Goal: Task Accomplishment & Management: Manage account settings

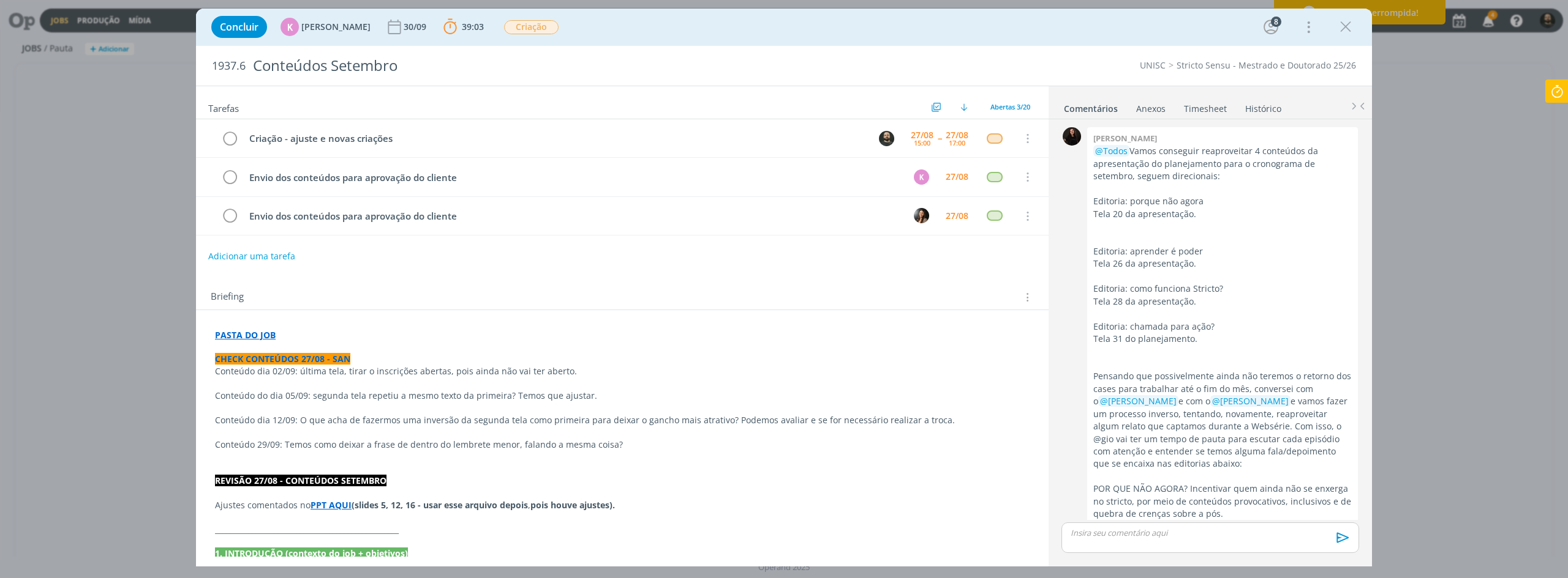
click at [260, 339] on strong "PASTA DO JOB" at bounding box center [245, 335] width 60 height 11
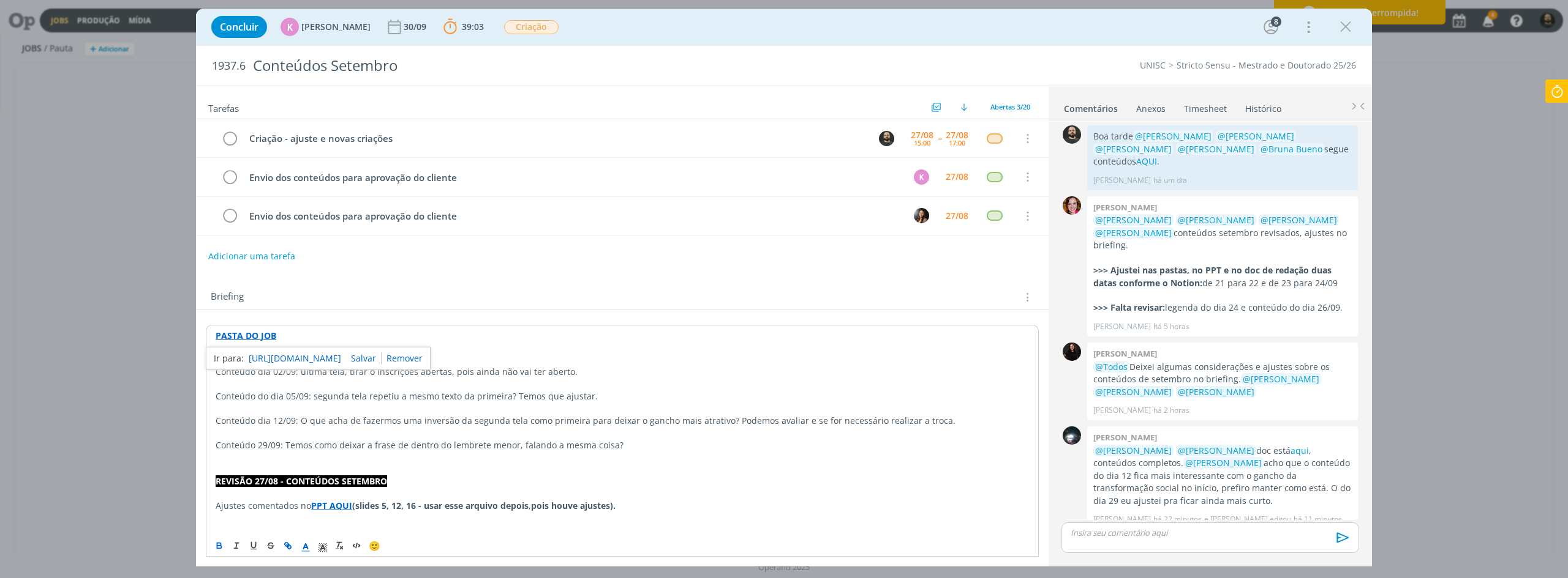
click at [291, 357] on link "https://sobeae.sharepoint.com/:f:/s/SOBEAE/Eo5EjcgfKexJr0PypGRXKf4BVWWBmcJKwSPu…" at bounding box center [295, 358] width 93 height 16
click at [1146, 529] on p "dialog" at bounding box center [1210, 532] width 278 height 11
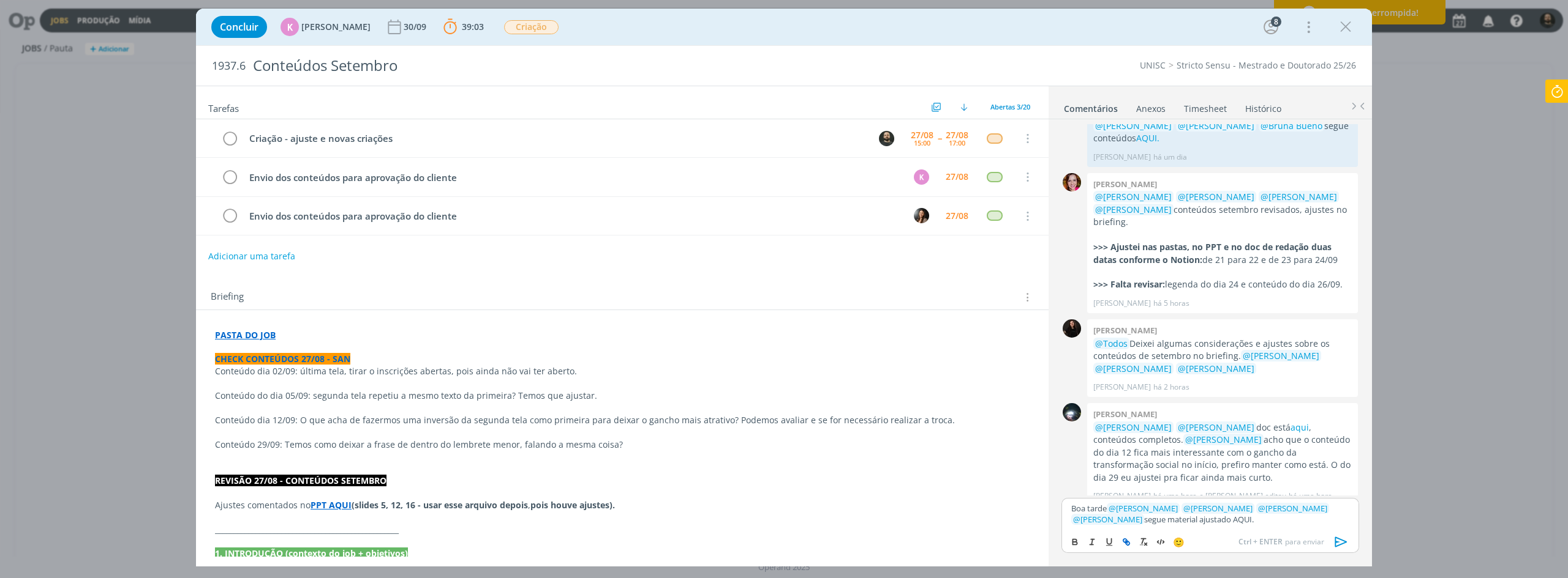
click at [1129, 535] on button "dialog" at bounding box center [1127, 542] width 18 height 15
paste input "https://sobeae.sharepoint.com/:f:/s/SOBEAE/Ettf8z9UzNVAt4YFnGzTnGoB48M-nBy88FC-…"
type input "https://sobeae.sharepoint.com/:f:/s/SOBEAE/Ettf8z9UzNVAt4YFnGzTnGoB48M-nBy88FC-…"
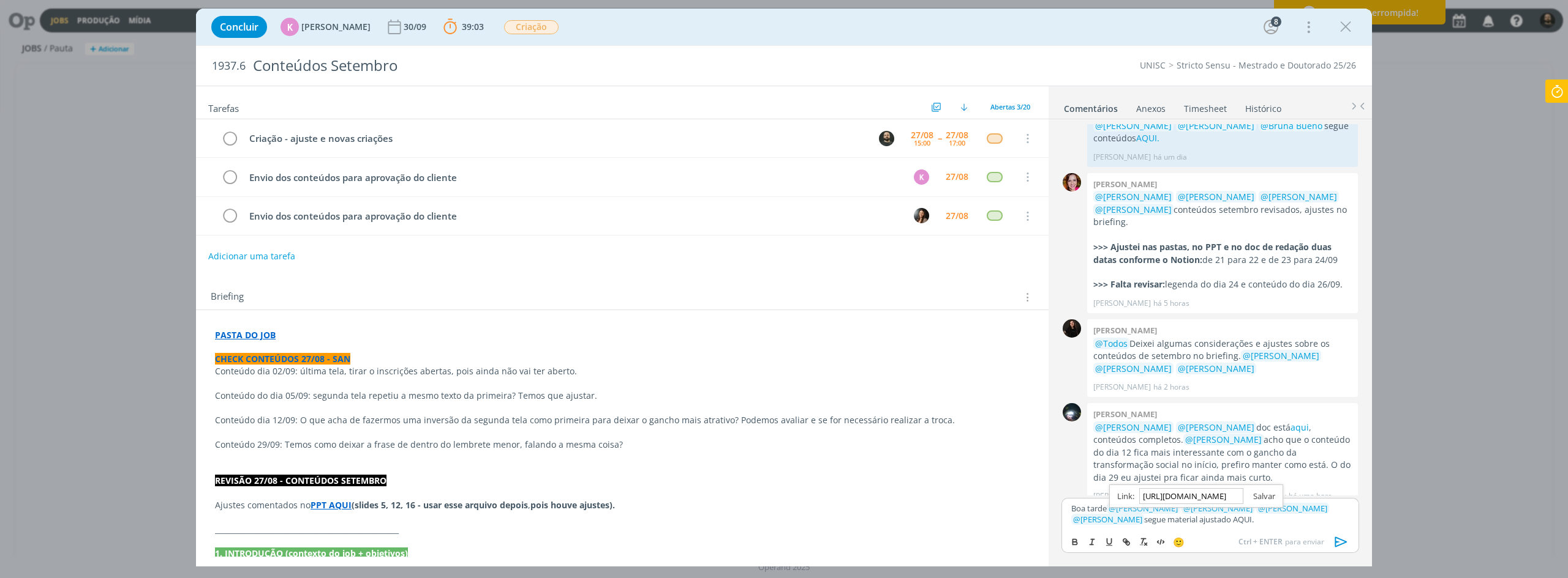
click at [1259, 497] on link "dialog" at bounding box center [1259, 496] width 32 height 11
click at [1258, 522] on p "Boa tarde ﻿ @ Beatriz Luchese ﻿ ﻿ @ Karoline Arend ﻿ ﻿ @ Luíza Santana ﻿ ﻿ @ Br…" at bounding box center [1210, 514] width 278 height 23
click at [1231, 524] on link "AQUI." at bounding box center [1241, 519] width 21 height 11
click at [1178, 490] on link "https://sobeae.sharepoint.com/:f:/s/SOBEAE/Ettf8z9UzNVAt4YFnGzTnGoB48M-nBy88FC-…" at bounding box center [1158, 497] width 83 height 16
click at [1342, 543] on icon "dialog" at bounding box center [1341, 542] width 18 height 18
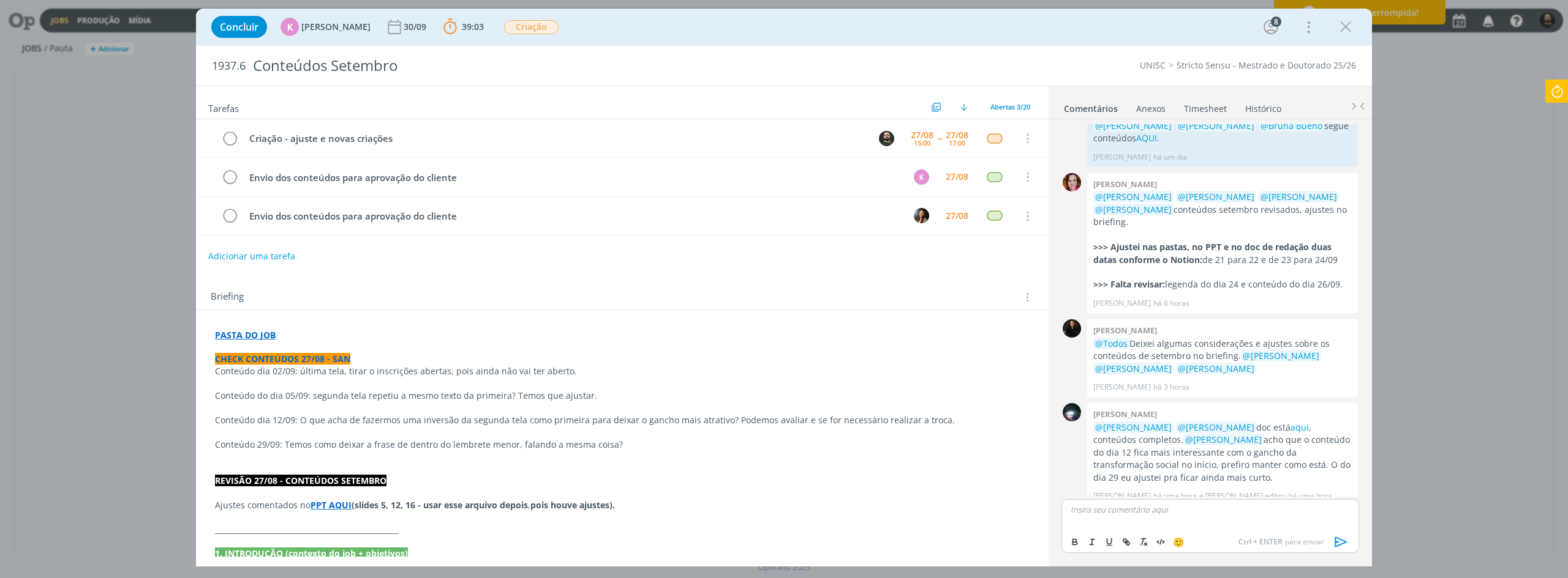
scroll to position [1547, 0]
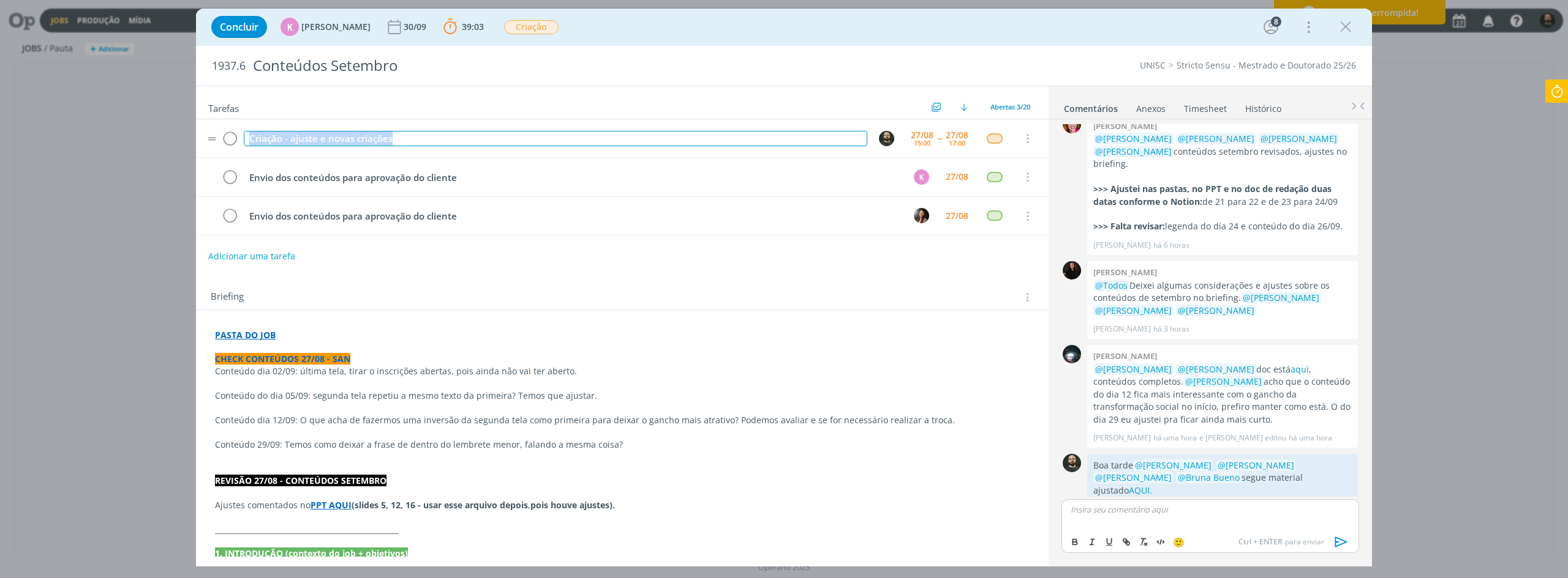
drag, startPoint x: 401, startPoint y: 139, endPoint x: 250, endPoint y: 137, distance: 151.0
click at [251, 137] on div "Criação - ajuste e novas criações" at bounding box center [555, 138] width 623 height 15
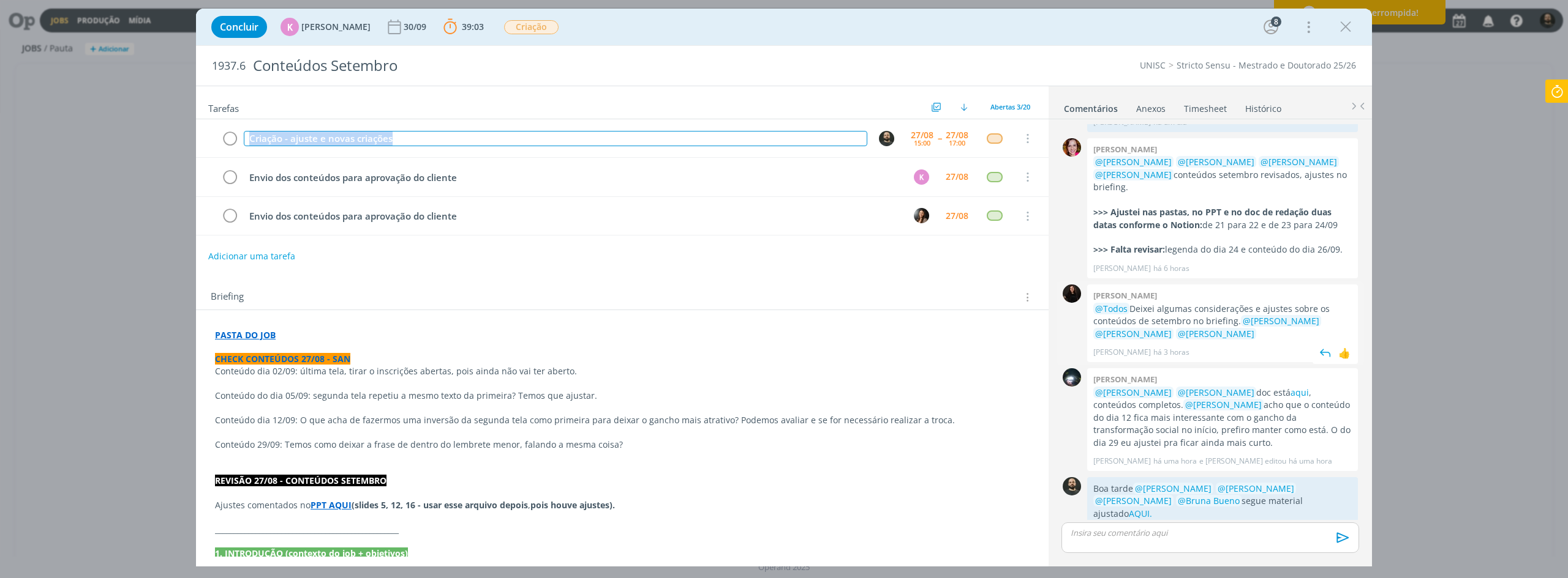
copy div "Criação - ajuste e novas criações"
click at [1557, 92] on icon at bounding box center [1556, 91] width 22 height 24
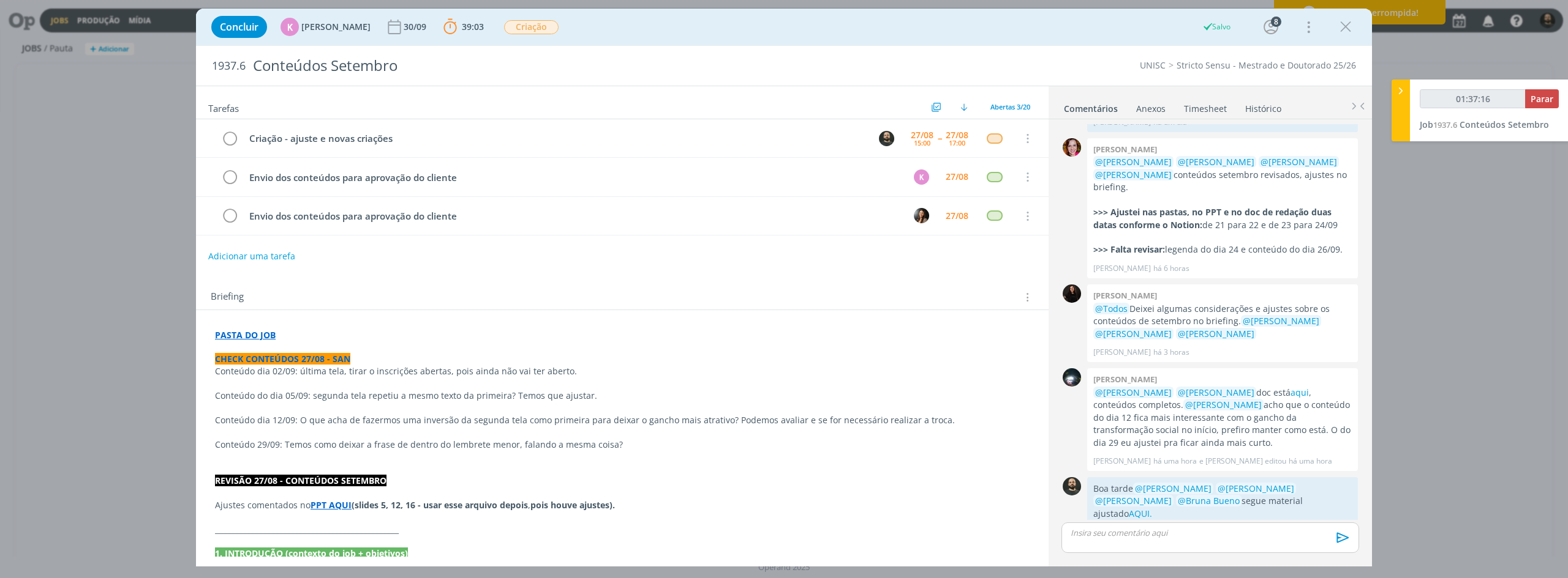
type input "01:37:17"
click at [1541, 96] on span "Parar" at bounding box center [1542, 98] width 23 height 11
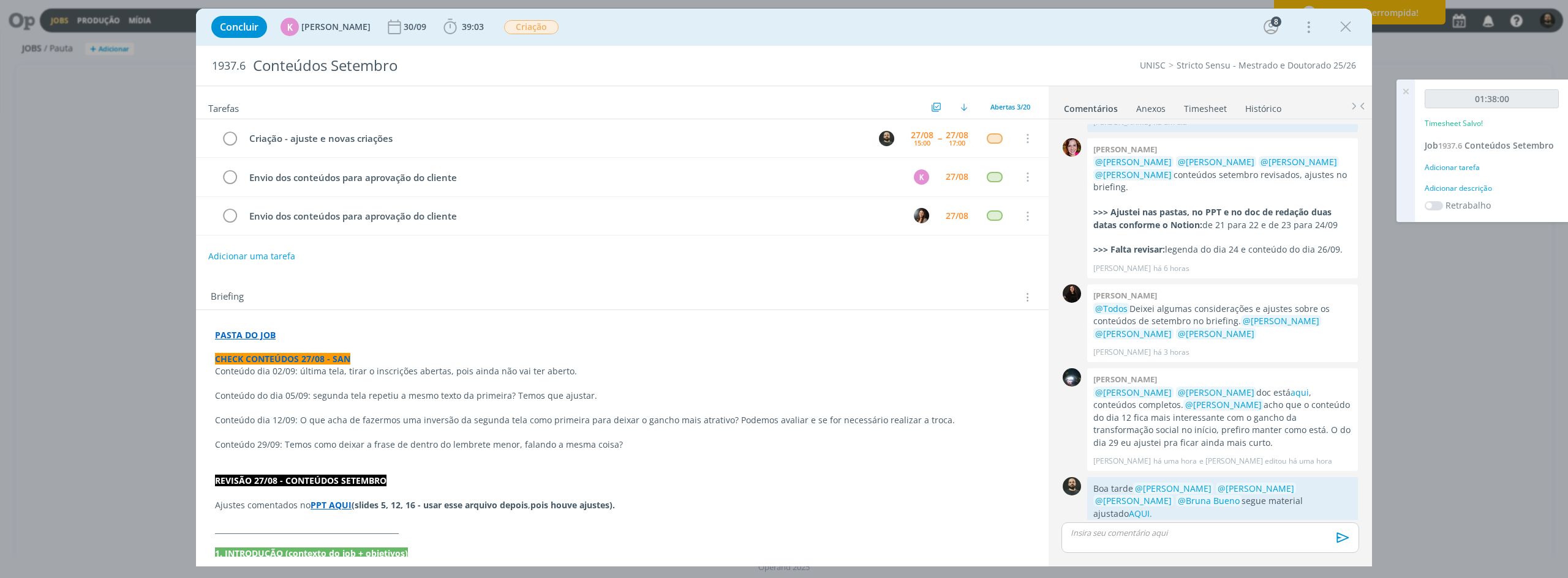
click at [1480, 190] on div "Adicionar descrição" at bounding box center [1491, 188] width 134 height 11
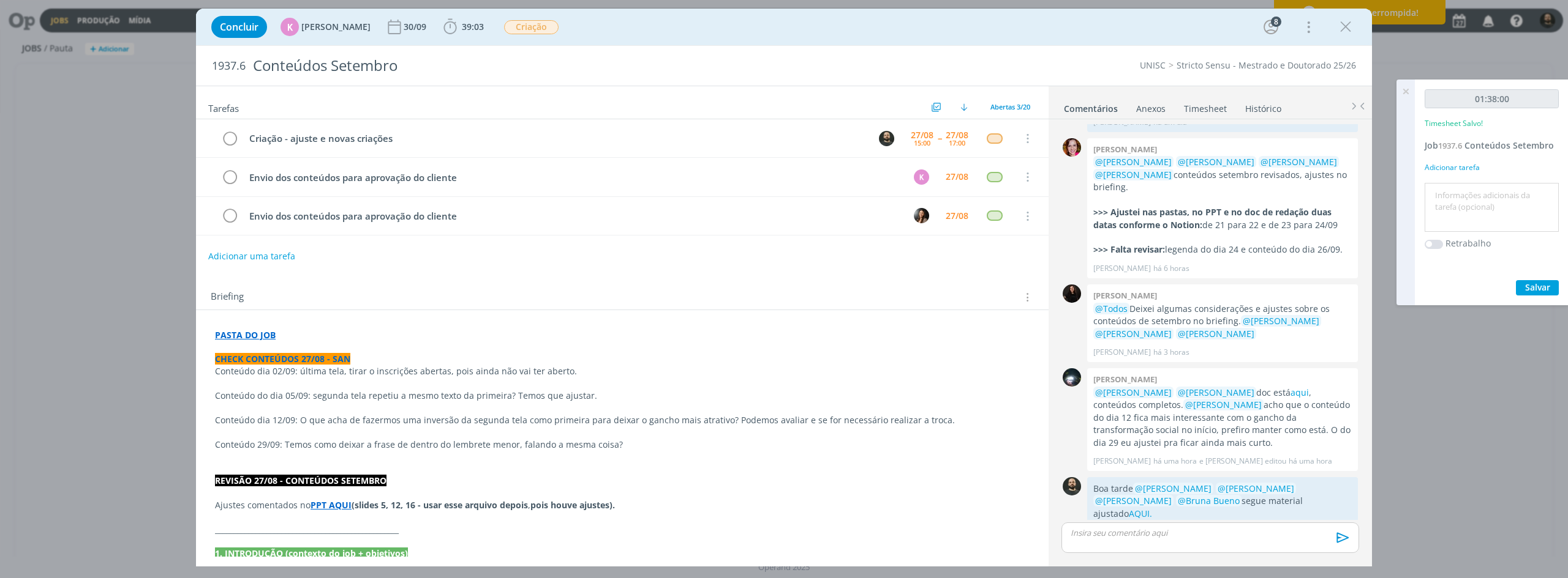
click at [1481, 194] on textarea at bounding box center [1492, 208] width 128 height 44
paste textarea "Criação - ajuste e novas criações"
type textarea "Criação - ajuste e novas criações"
click at [1523, 285] on button "Salvar" at bounding box center [1536, 287] width 43 height 15
click at [232, 139] on icon "dialog" at bounding box center [230, 138] width 18 height 18
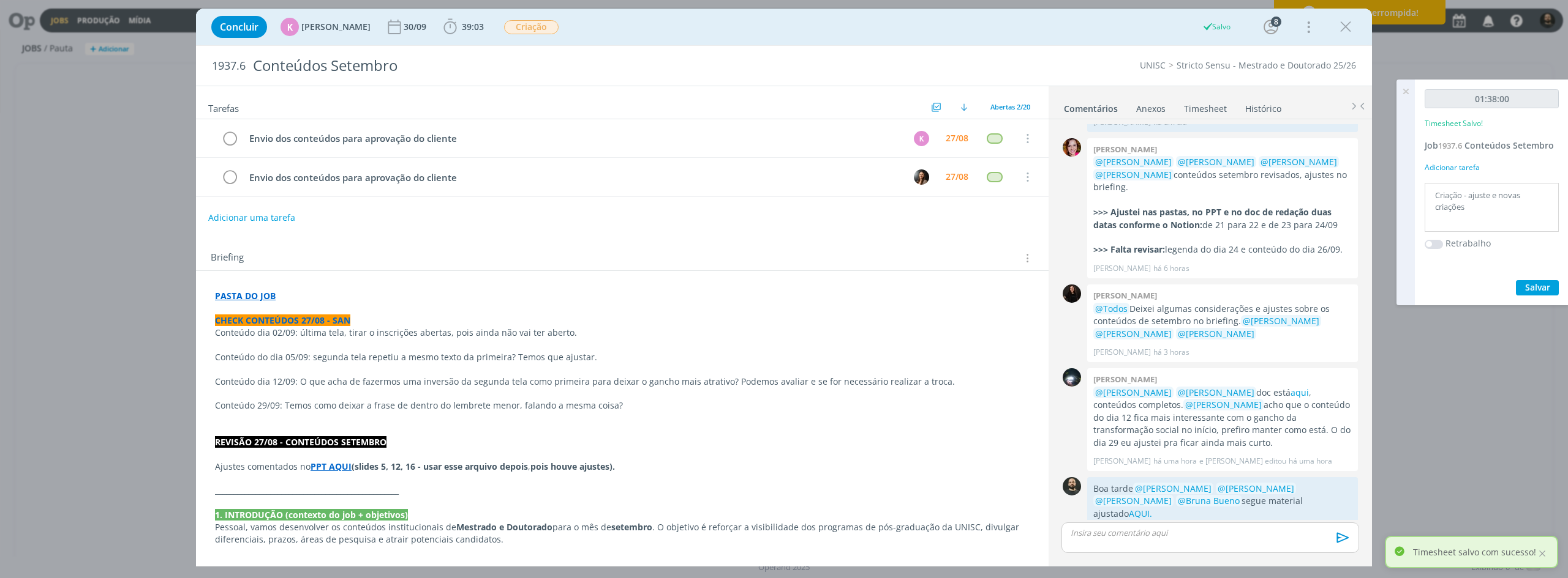
click at [1406, 91] on icon at bounding box center [1405, 91] width 22 height 24
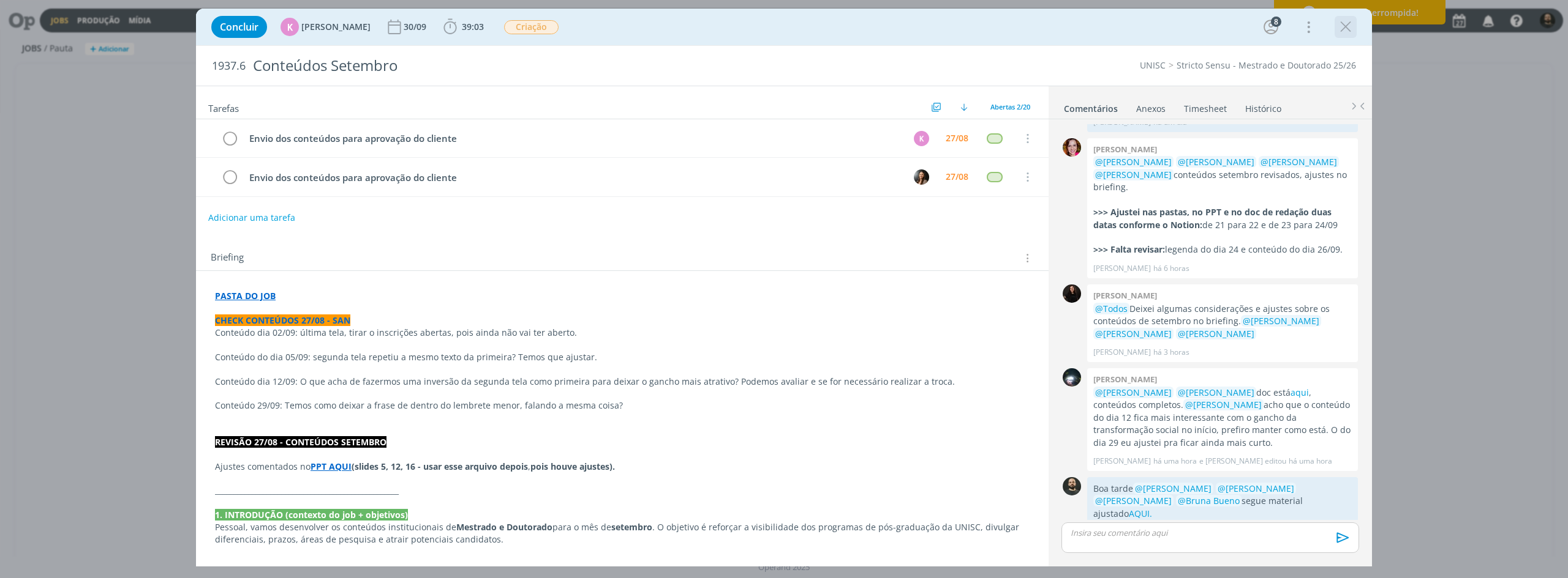
click at [1343, 30] on icon "dialog" at bounding box center [1345, 26] width 18 height 18
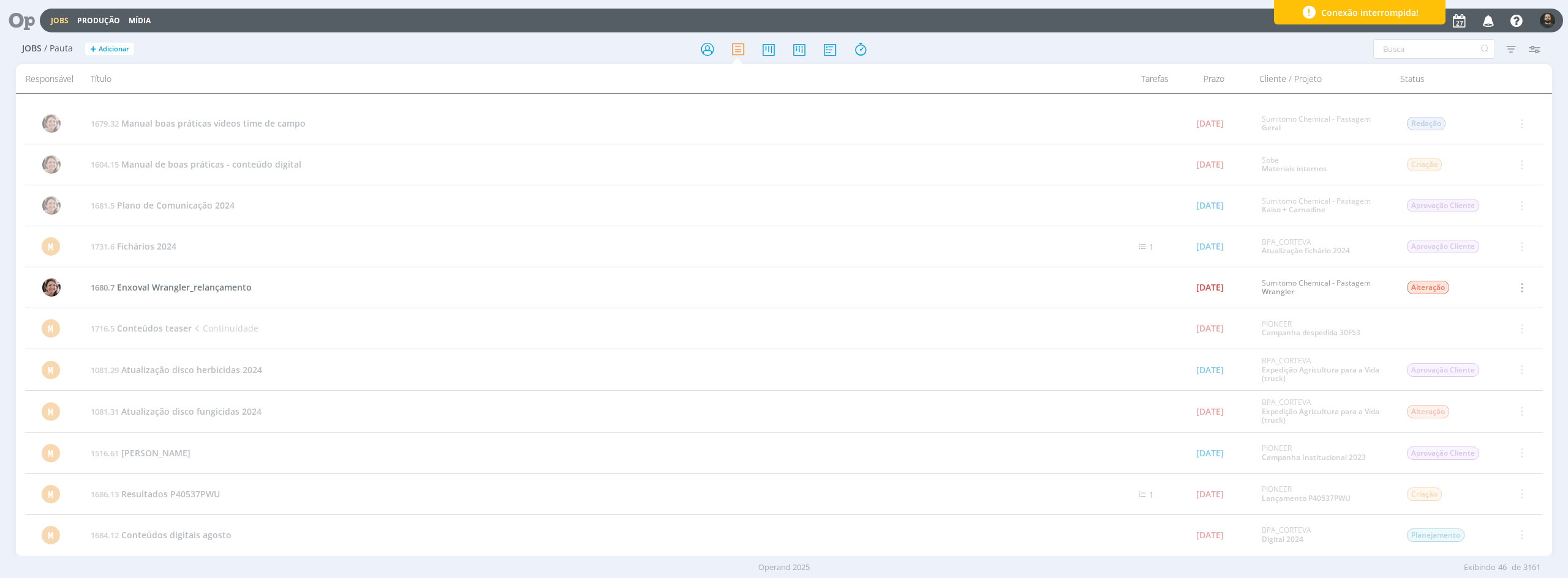
click at [25, 17] on icon at bounding box center [18, 20] width 25 height 24
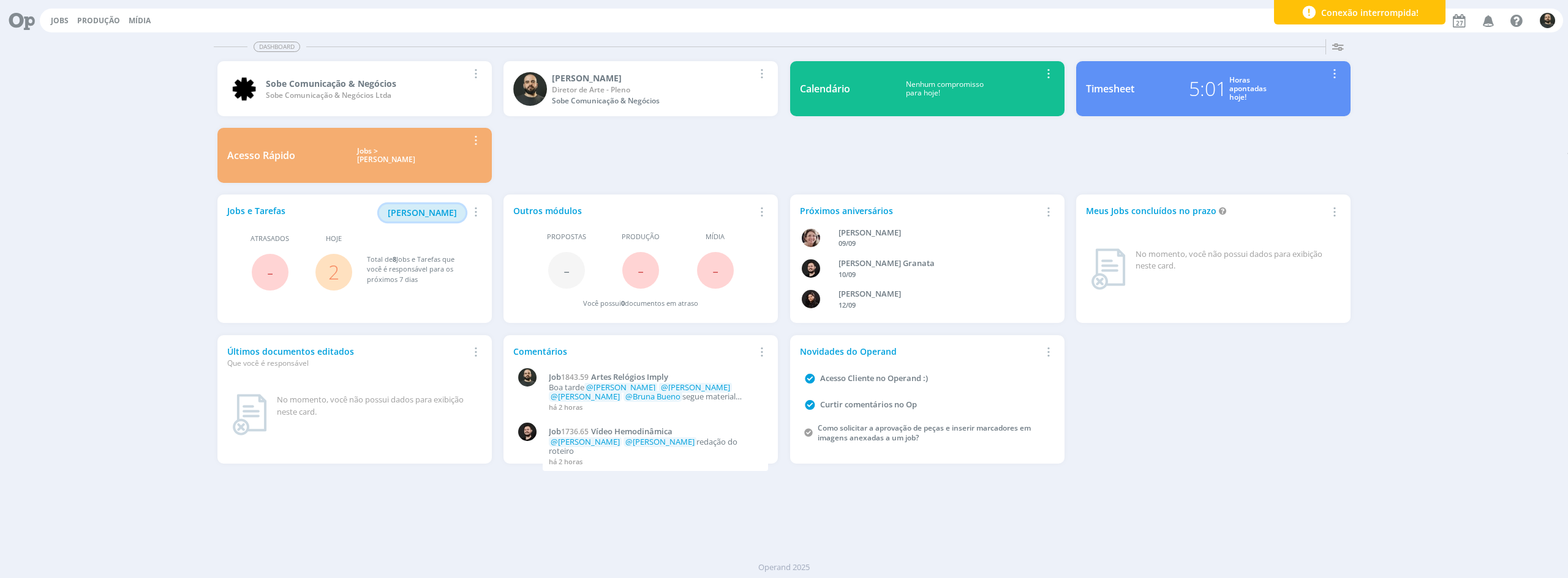
click at [436, 215] on span "Minha Pauta" at bounding box center [422, 212] width 69 height 11
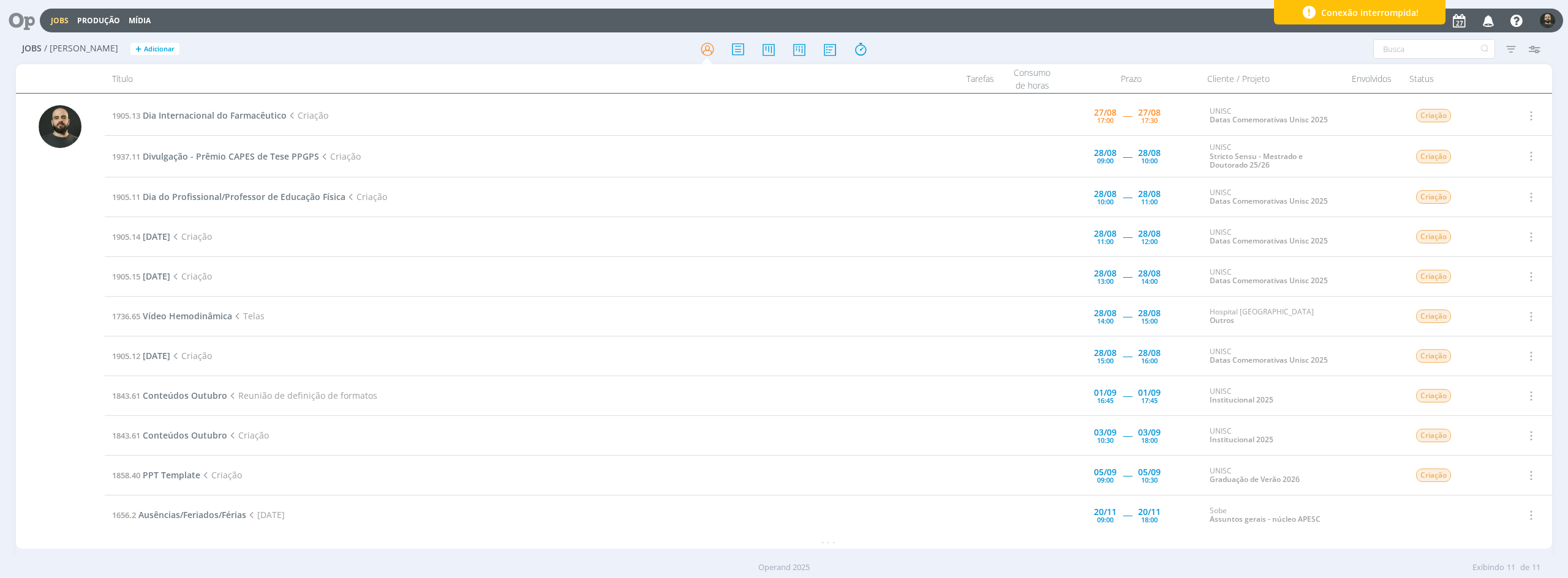
click at [219, 109] on td "1905.13 Dia Internacional do Farmacêutico Criação" at bounding box center [511, 116] width 813 height 39
click at [244, 119] on span "Dia Internacional do Farmacêutico" at bounding box center [215, 115] width 144 height 11
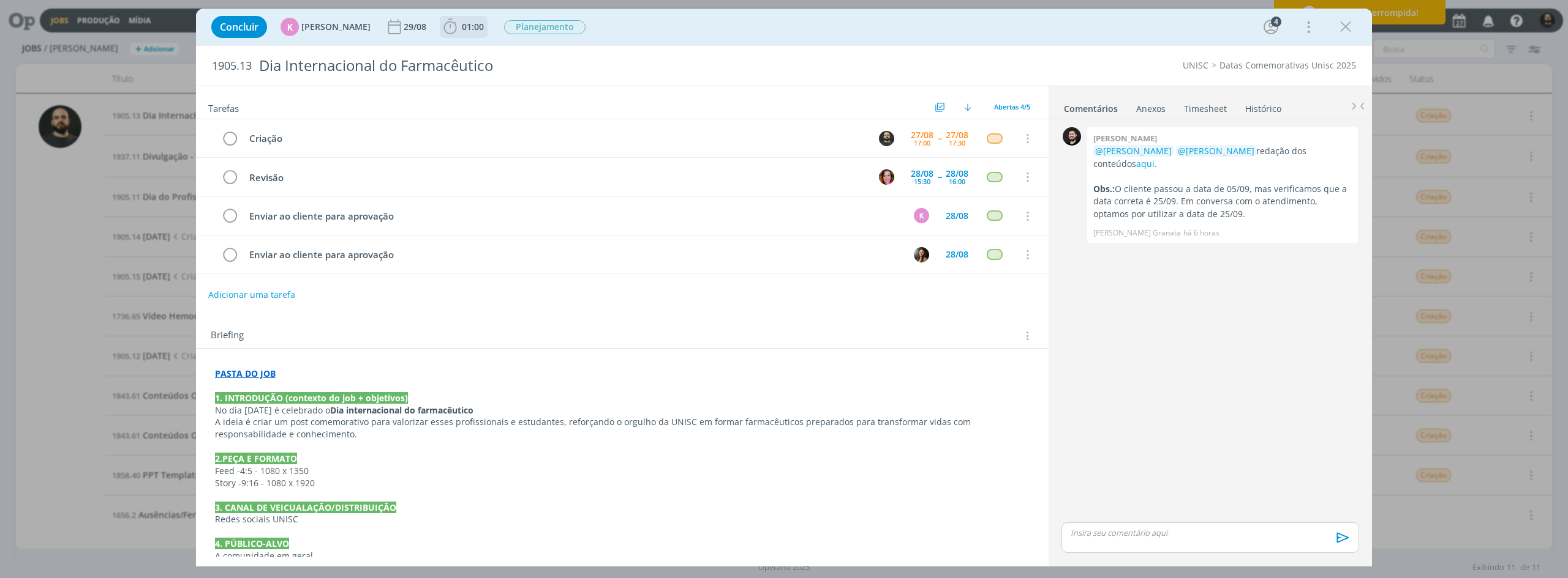
click at [451, 25] on icon "dialog" at bounding box center [450, 26] width 18 height 18
click at [457, 53] on icon "dialog" at bounding box center [467, 53] width 21 height 16
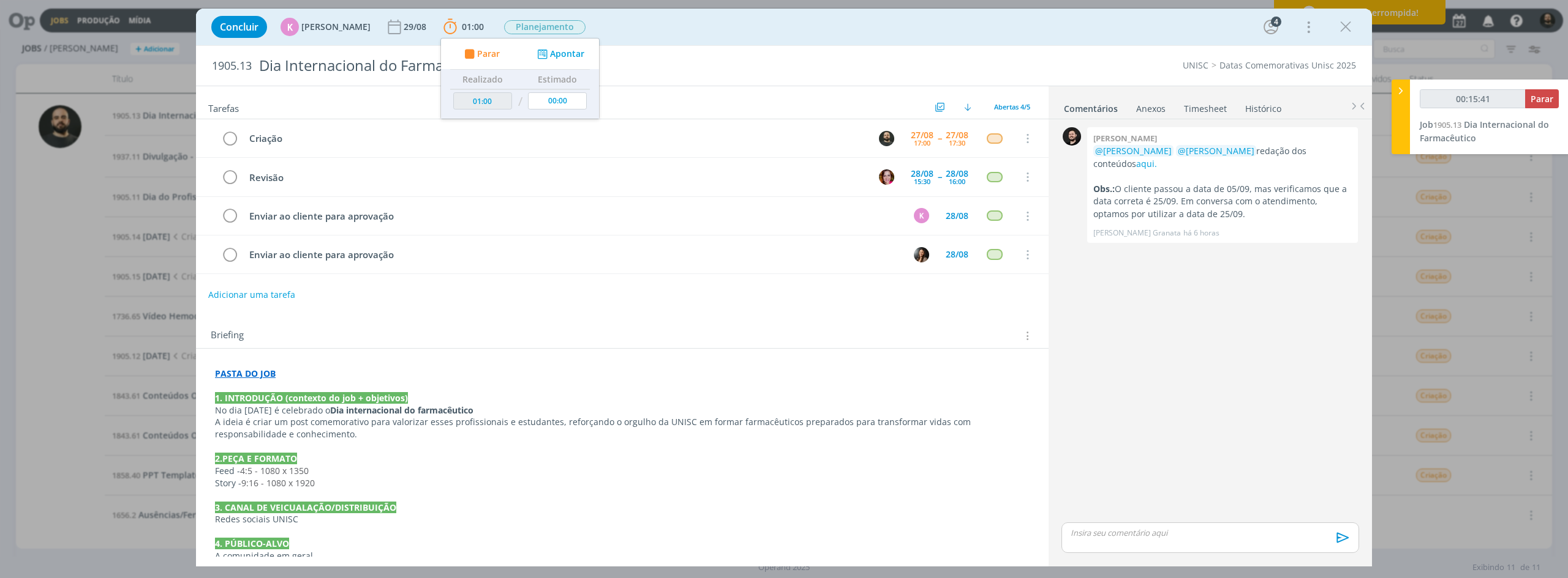
click at [260, 368] on strong "PASTA DO JOB" at bounding box center [245, 373] width 60 height 11
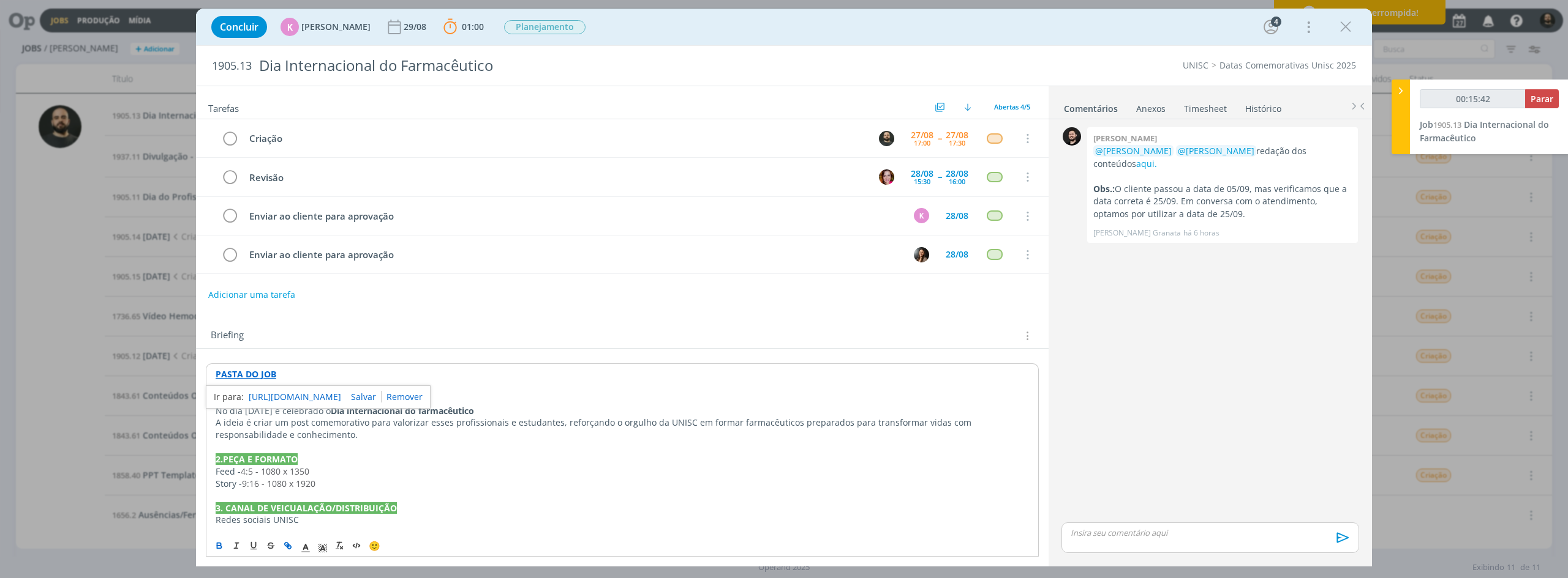
click at [308, 392] on link "https://sobeae.sharepoint.com/:f:/s/SOBEAE/EocXEKthOM9IrLP7mrMaeDEB4FiUR1bnQqUf…" at bounding box center [295, 397] width 93 height 16
click at [1082, 531] on p "dialog" at bounding box center [1210, 532] width 278 height 11
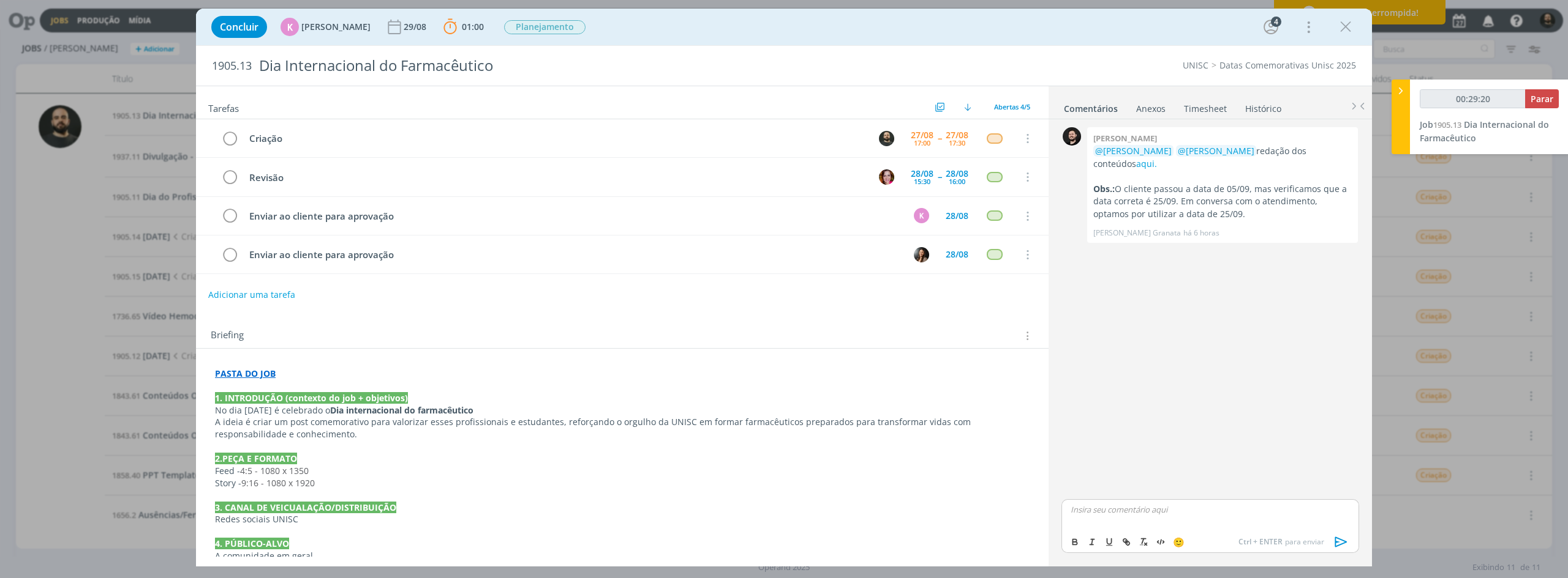
type input "00:29:21"
type input "00:29:50"
click at [1126, 542] on icon "dialog" at bounding box center [1127, 543] width 4 height 4
type input "AQUI."
type input "00:29:51"
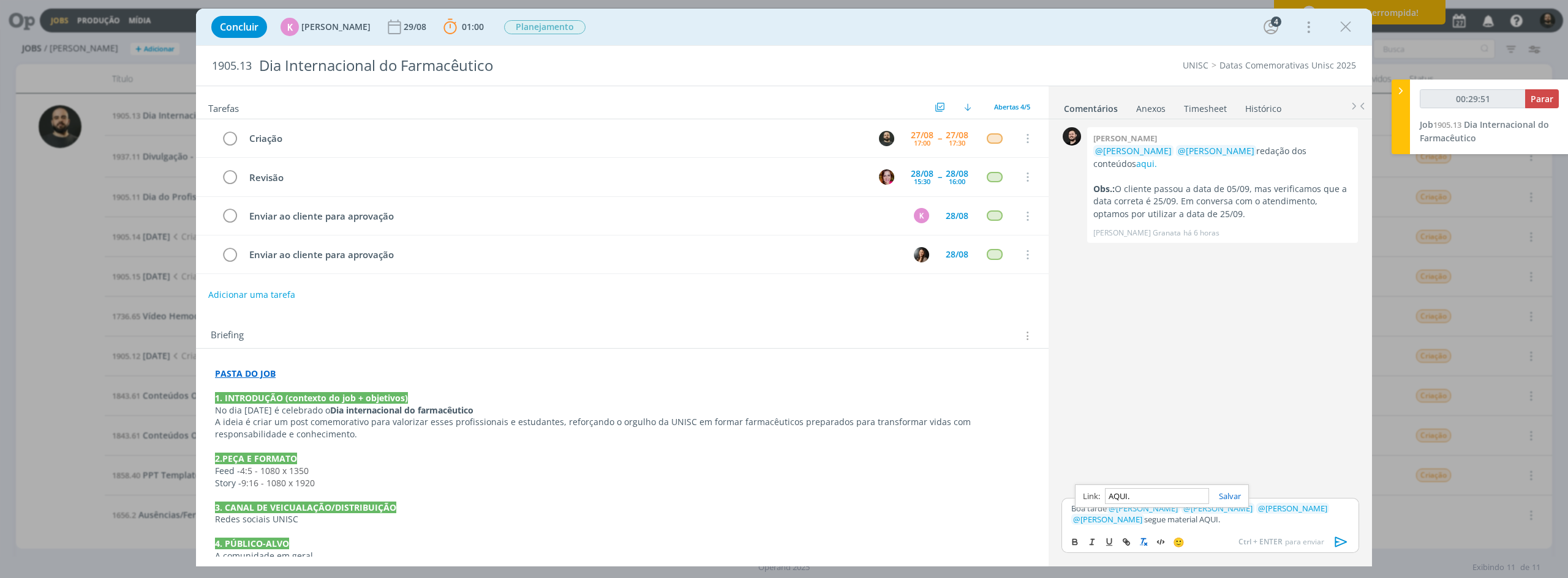
paste input "https://sobeae.sharepoint.com/:f:/s/SOBEAE/EiYmO0oKT5JGqeGccYwymT0BqlKzWGax0__O…"
type input "https://sobeae.sharepoint.com/:f:/s/SOBEAE/EiYmO0oKT5JGqeGccYwymT0BqlKzWGax0__O…"
click at [1231, 496] on link "dialog" at bounding box center [1224, 496] width 32 height 11
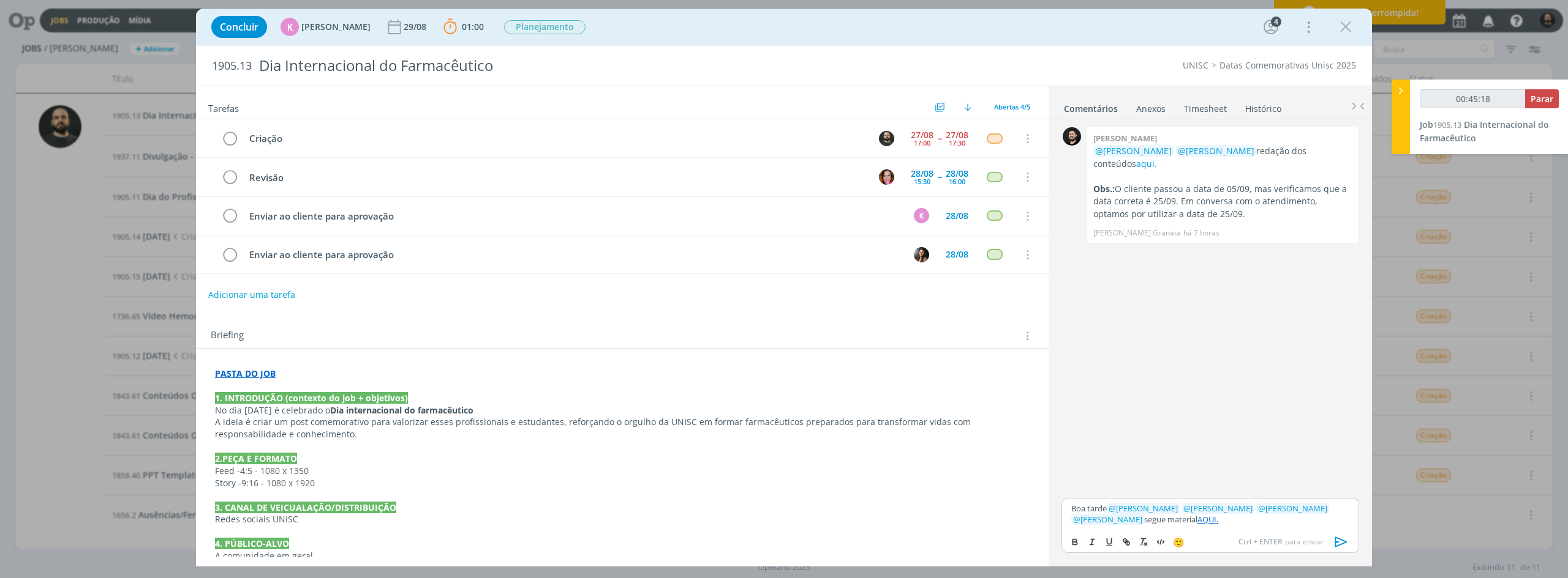
click at [1337, 541] on icon "dialog" at bounding box center [1341, 542] width 18 height 18
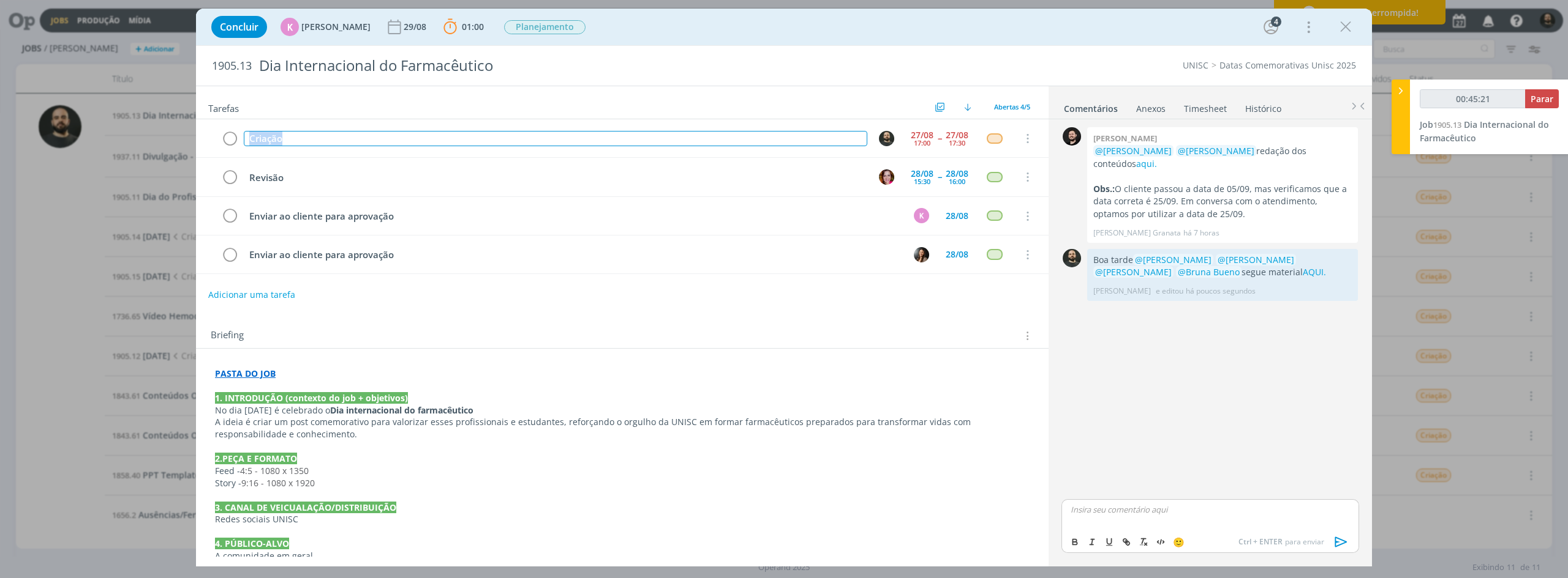
drag, startPoint x: 365, startPoint y: 143, endPoint x: 58, endPoint y: 143, distance: 307.0
click at [60, 144] on div "Concluir K Karoline Arend 29/08 01:00 Parar Apontar Data * 27/08/2025 Horas * 0…" at bounding box center [784, 289] width 1568 height 578
copy div "Criação"
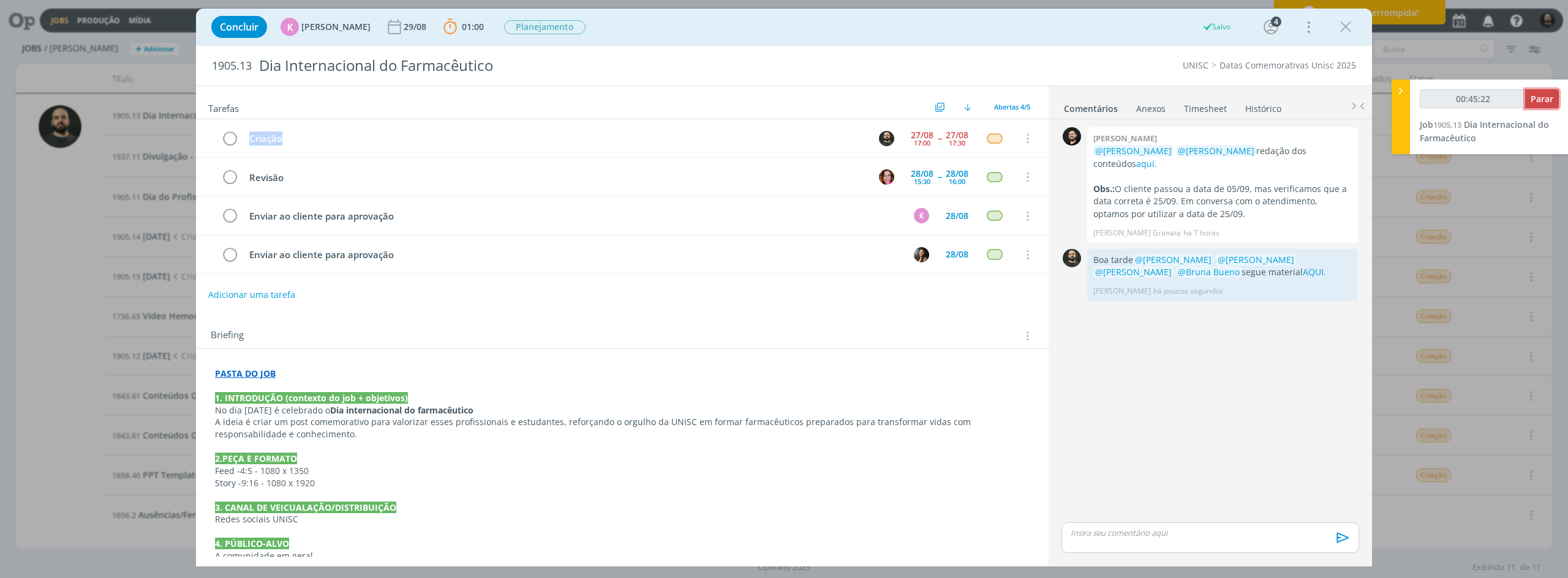
type input "00:45:23"
click at [1536, 97] on span "Parar" at bounding box center [1542, 98] width 23 height 11
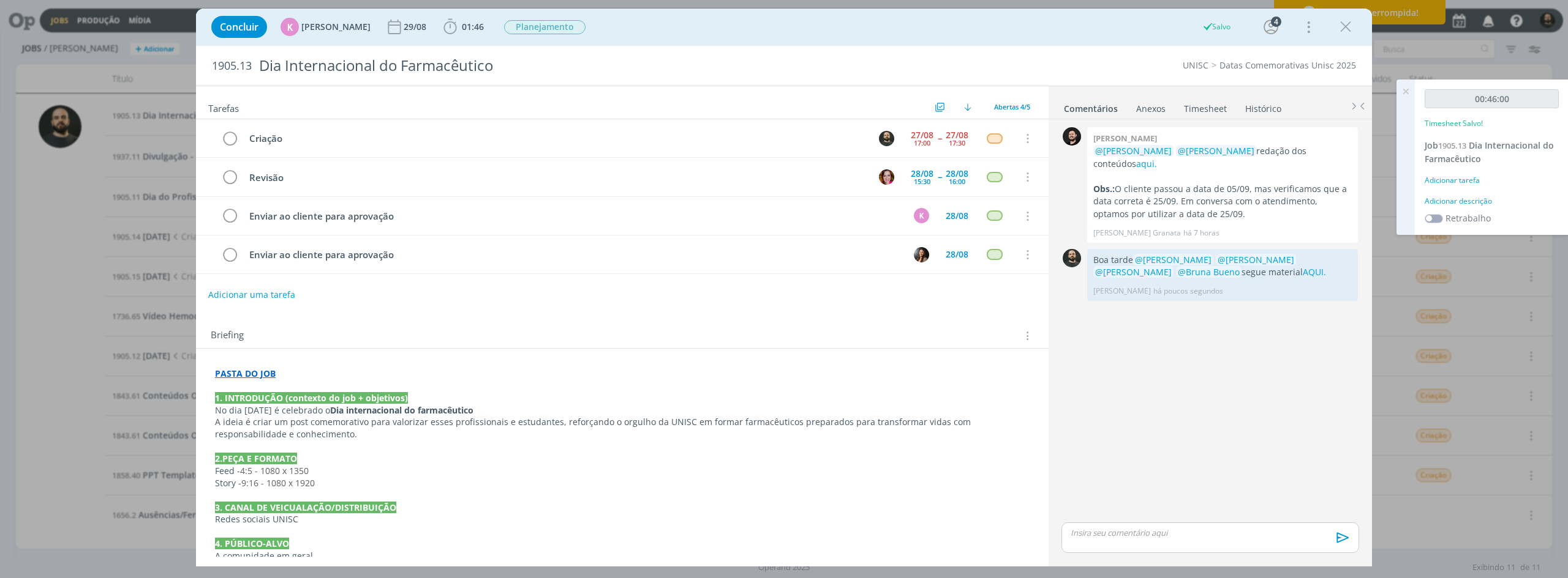
click at [1467, 200] on div "Adicionar descrição" at bounding box center [1491, 201] width 134 height 11
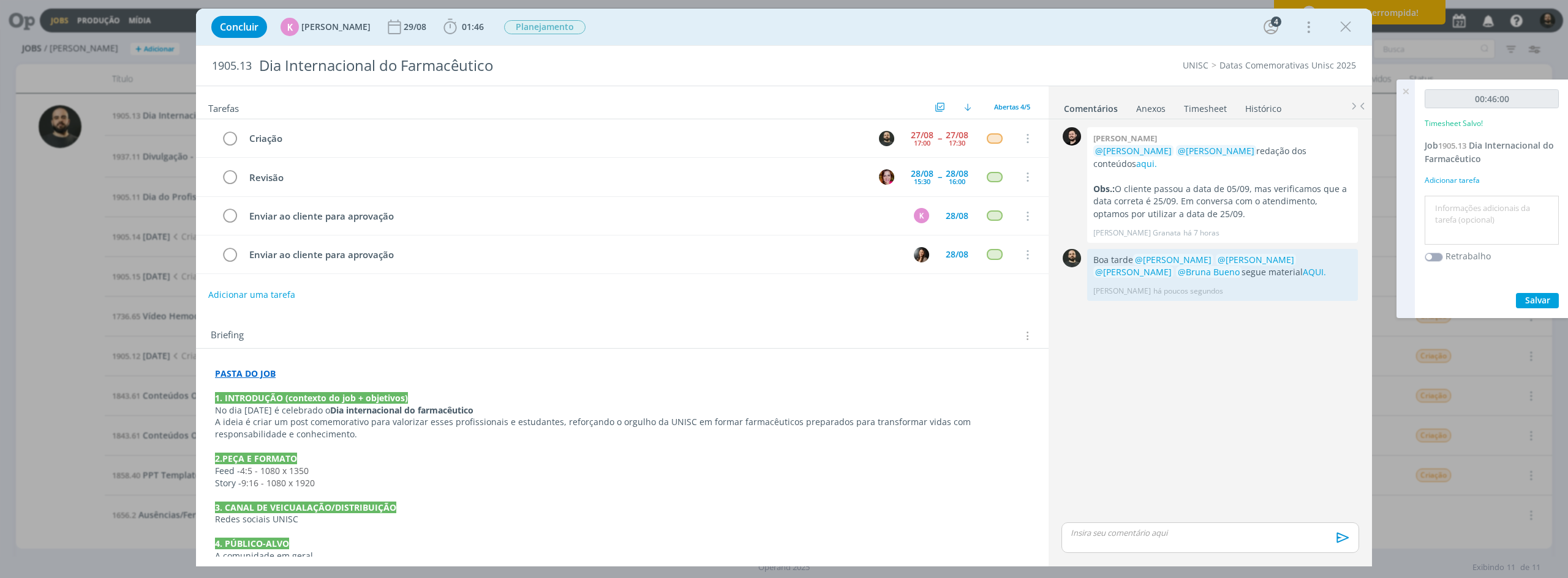
click at [1466, 200] on textarea at bounding box center [1492, 221] width 128 height 44
paste textarea "Criação"
type textarea "Criação"
click at [1538, 298] on span "Salvar" at bounding box center [1537, 300] width 25 height 11
click at [1408, 89] on icon at bounding box center [1405, 91] width 22 height 24
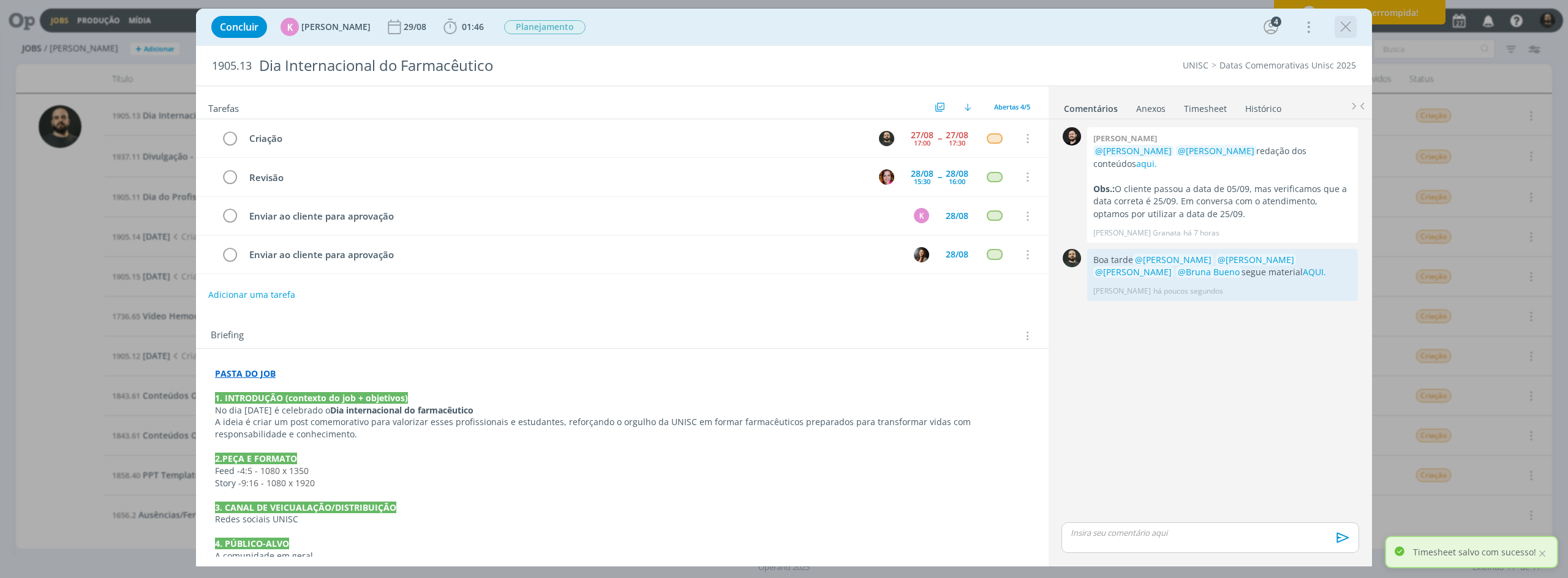
click at [1346, 29] on icon "dialog" at bounding box center [1345, 26] width 18 height 18
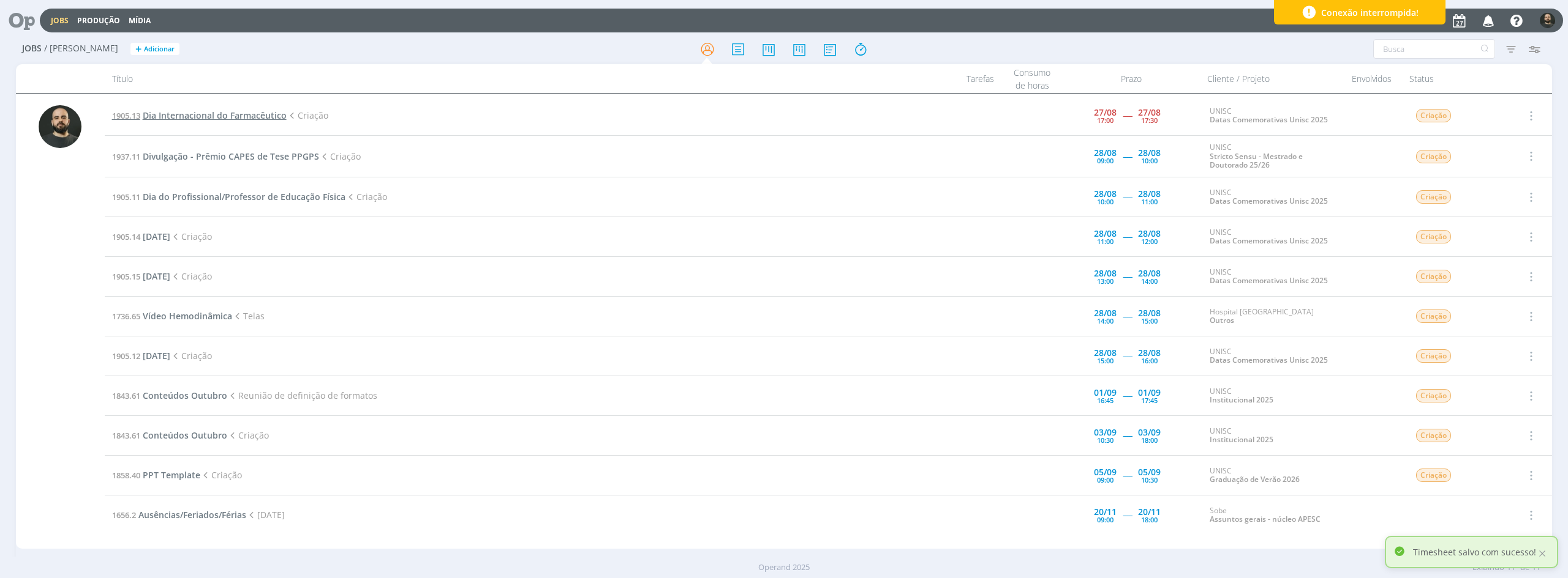
click at [195, 110] on span "Dia Internacional do Farmacêutico" at bounding box center [215, 115] width 144 height 11
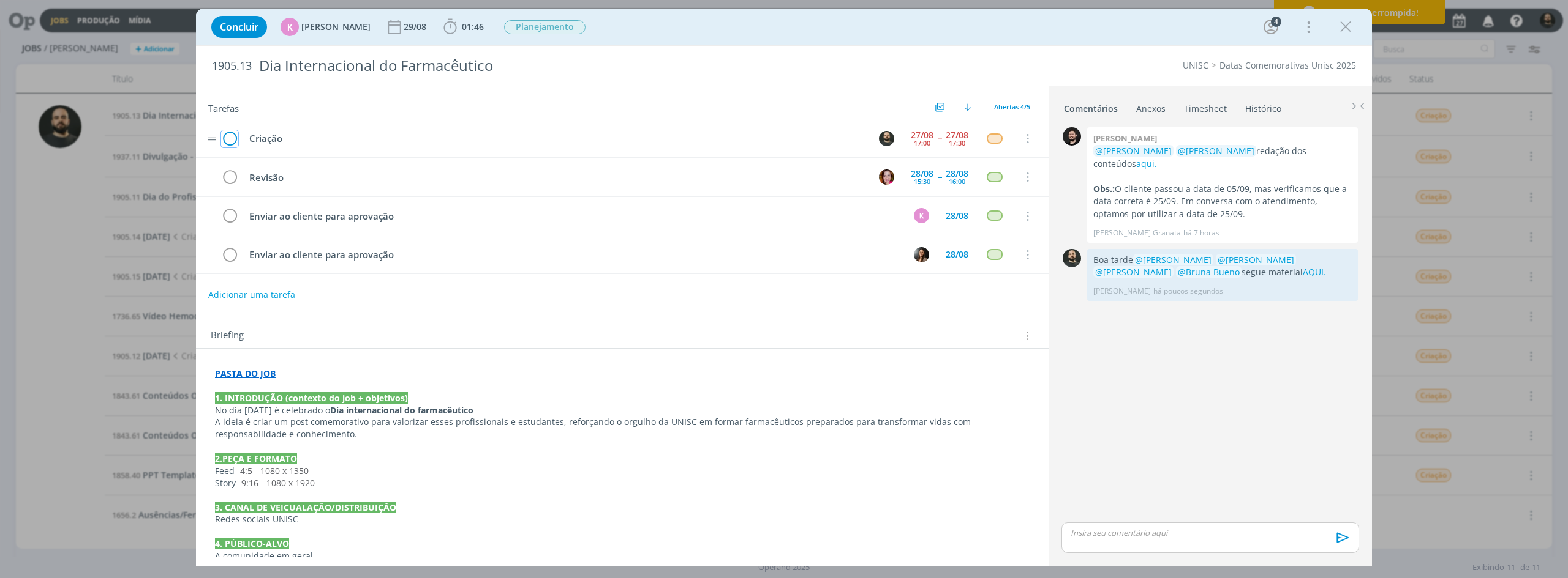
click at [227, 139] on icon "dialog" at bounding box center [230, 138] width 18 height 18
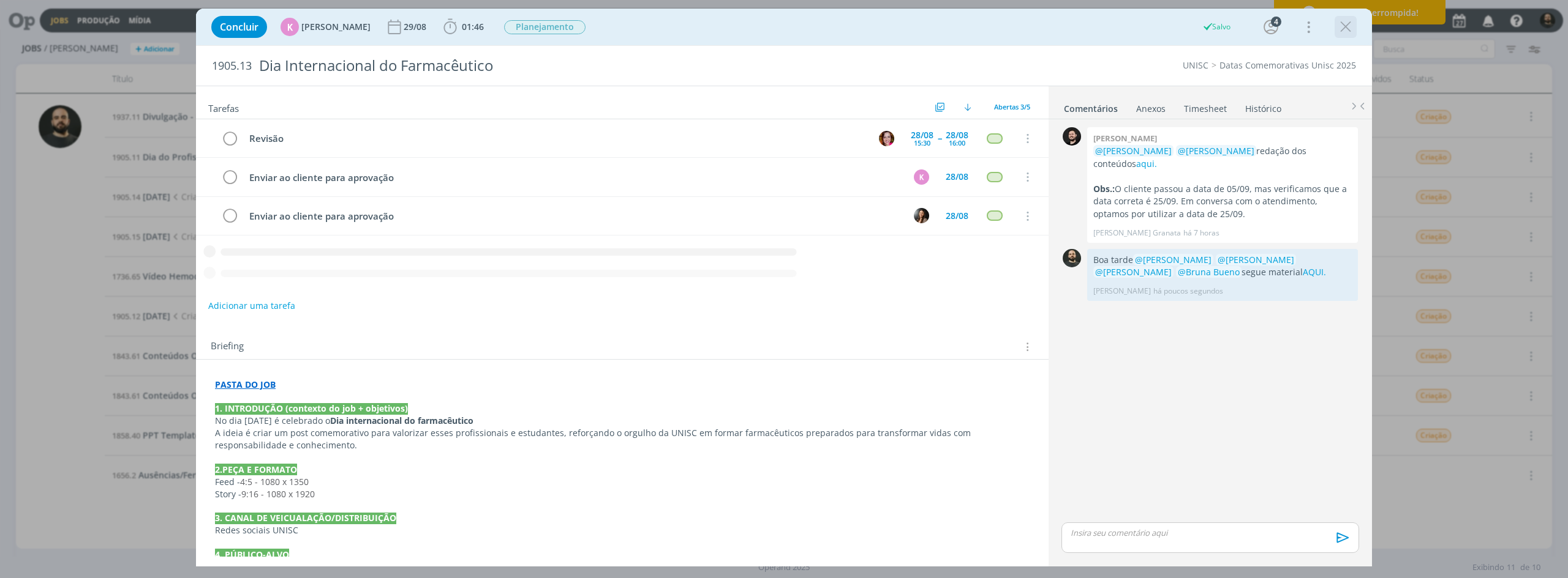
click at [1343, 25] on icon "dialog" at bounding box center [1345, 26] width 18 height 18
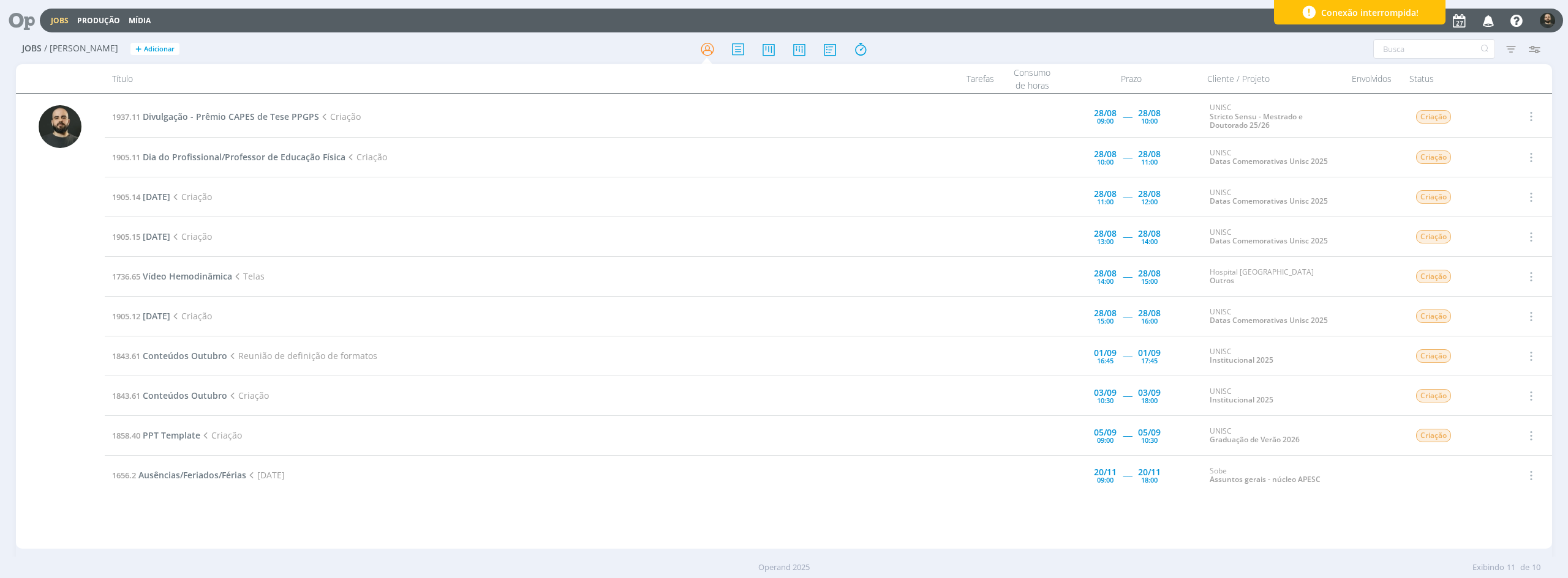
click at [25, 21] on icon at bounding box center [18, 20] width 25 height 24
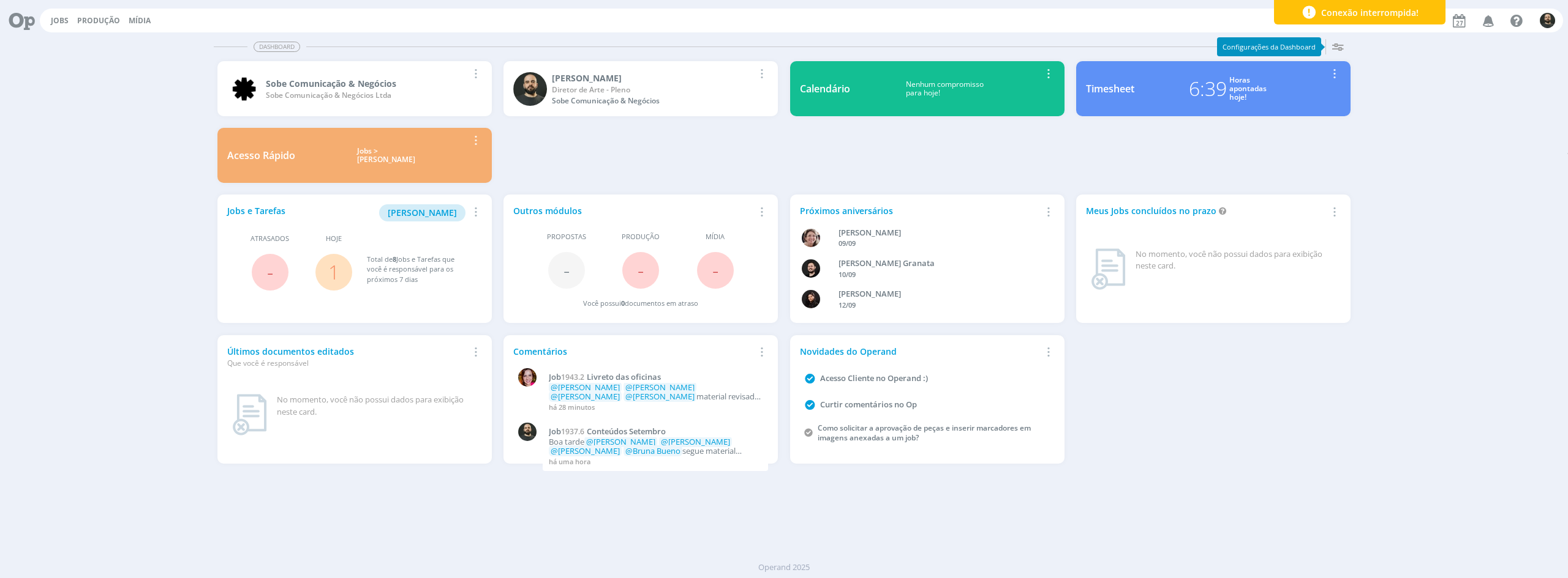
click at [1340, 46] on icon "button" at bounding box center [1337, 46] width 22 height 22
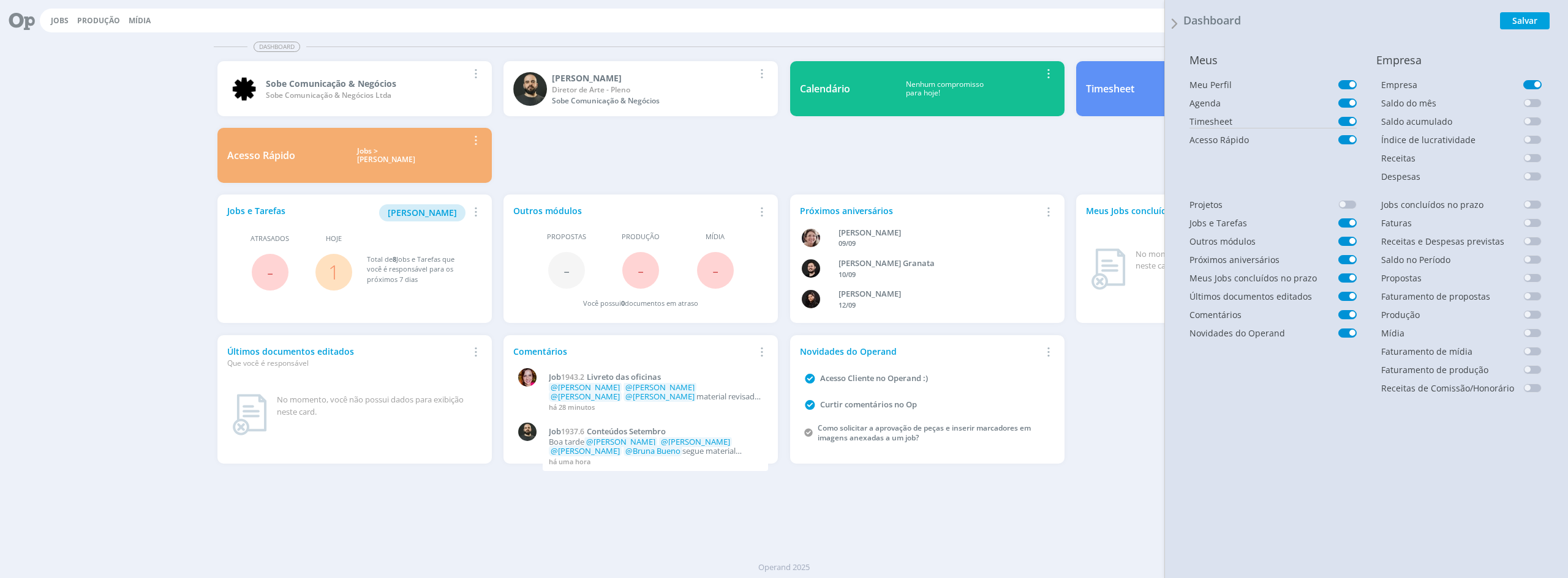
click at [1350, 121] on span at bounding box center [1347, 121] width 18 height 9
click at [1537, 19] on button "Salvar" at bounding box center [1524, 21] width 50 height 18
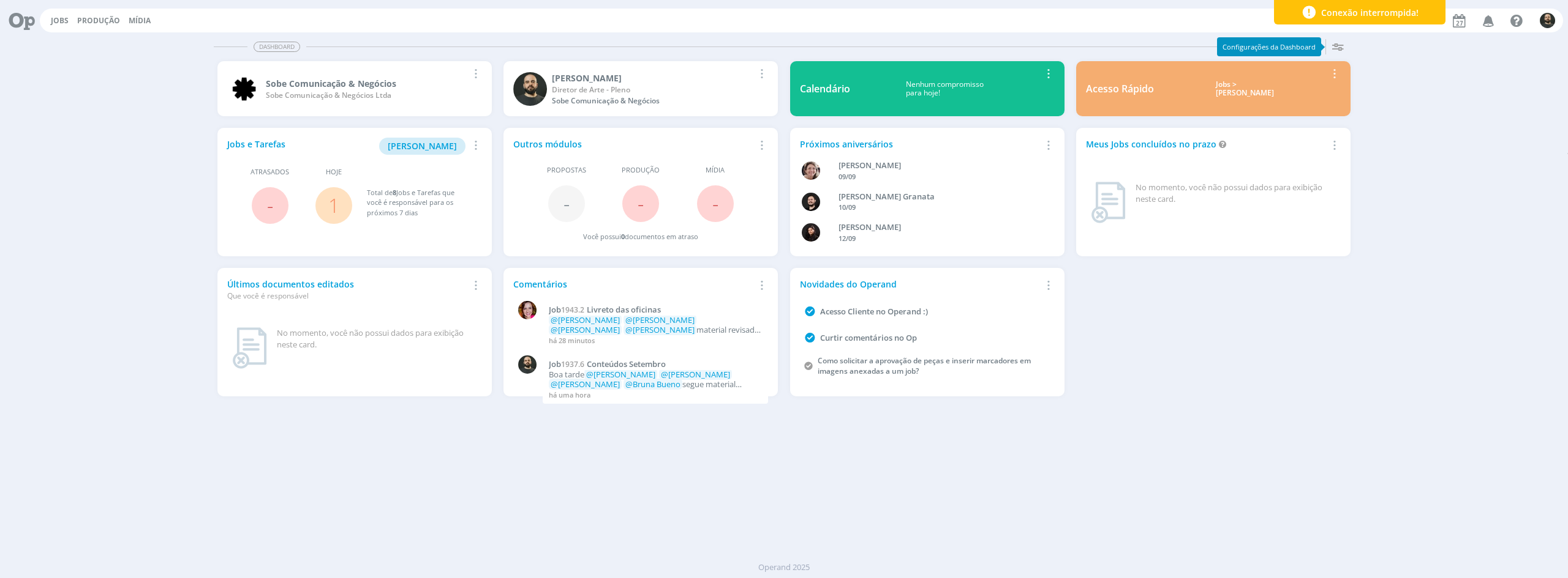
click at [1342, 46] on icon "button" at bounding box center [1337, 46] width 22 height 22
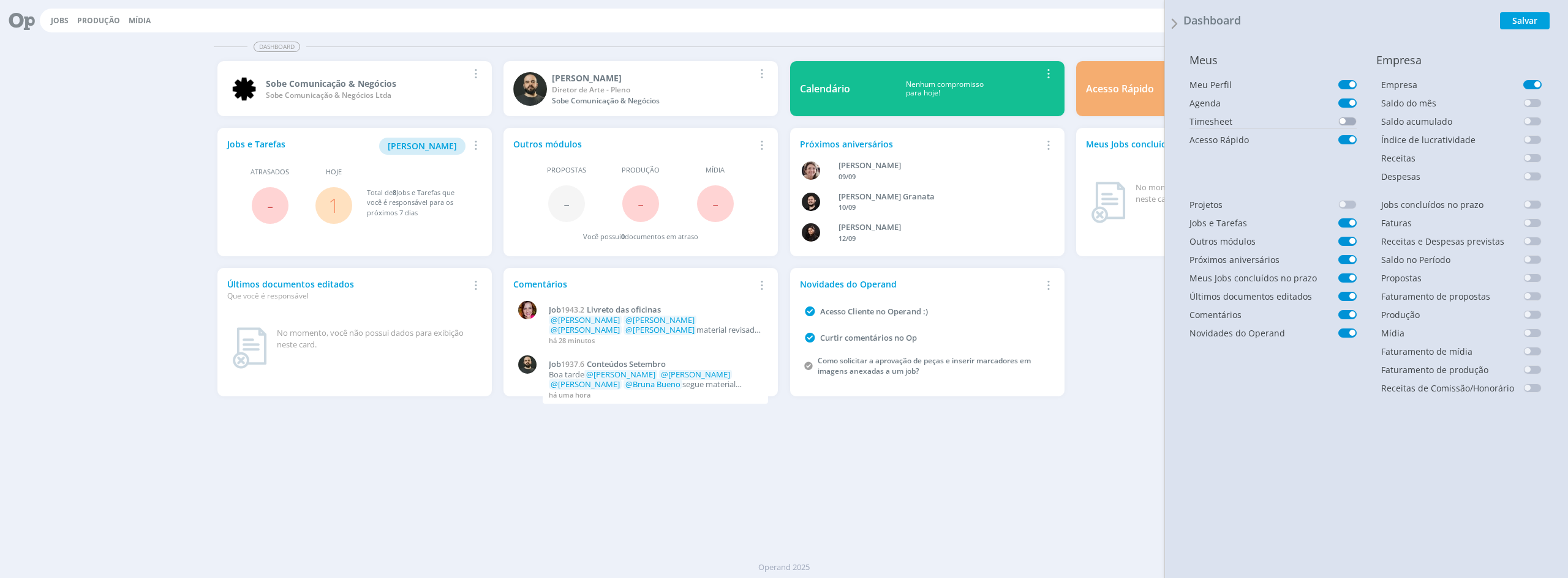
click at [1346, 120] on span at bounding box center [1347, 121] width 18 height 9
click at [1532, 18] on button "Salvar" at bounding box center [1524, 21] width 50 height 18
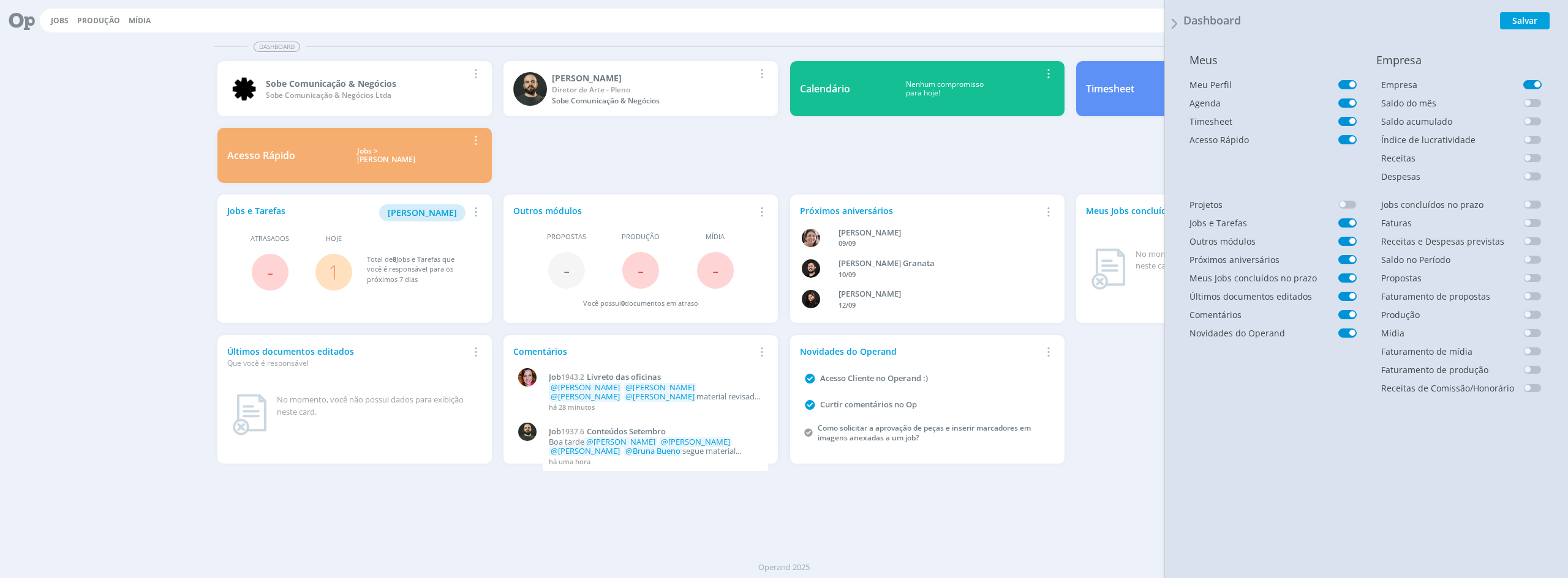
click at [961, 167] on div "Sobe Comunicação & Negócios Sobe Comunicação & Negócios Ltda Remover Card Patri…" at bounding box center [784, 123] width 1145 height 133
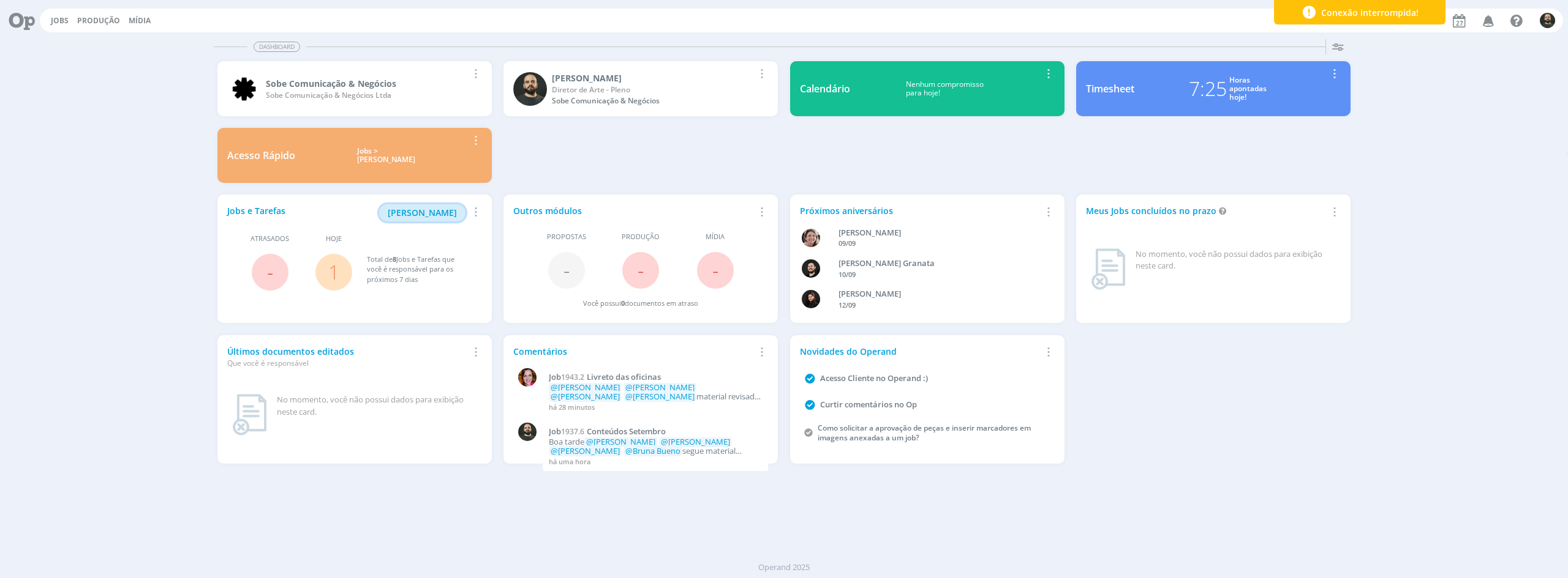
click at [452, 212] on span "Minha Pauta" at bounding box center [422, 212] width 69 height 11
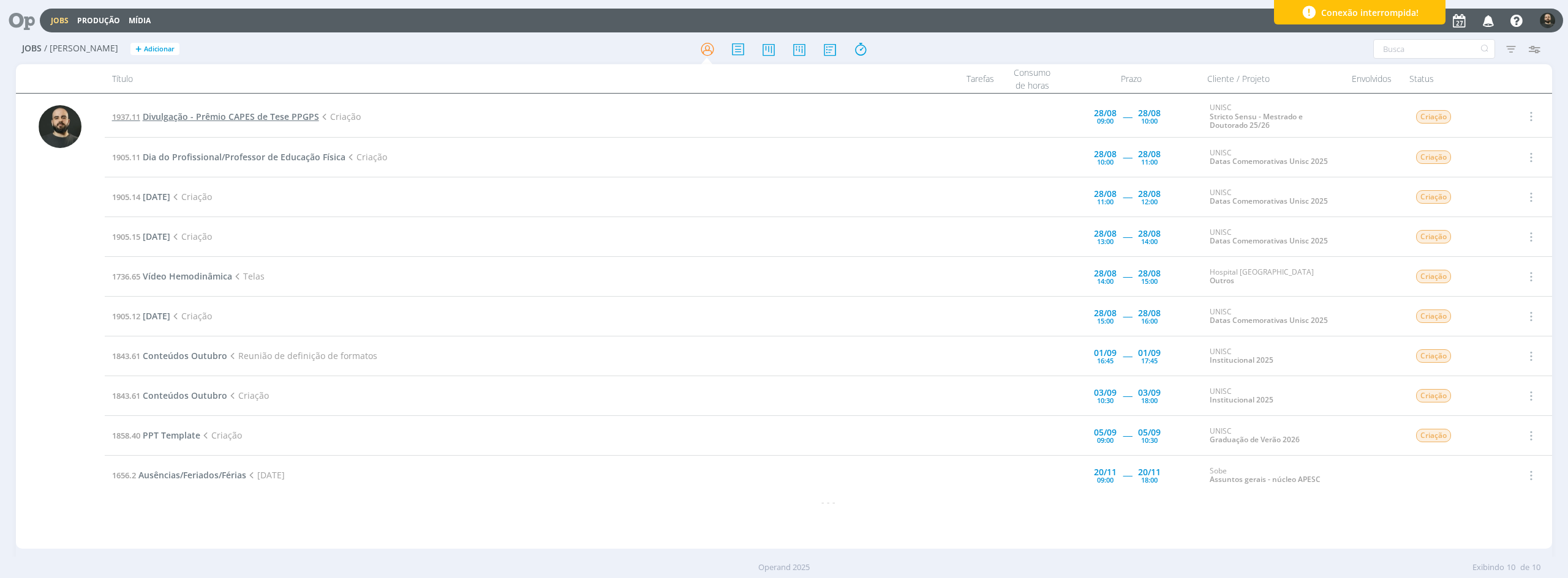
click at [273, 116] on span "Divulgação - Prêmio CAPES de Tese PPGPS" at bounding box center [231, 116] width 176 height 11
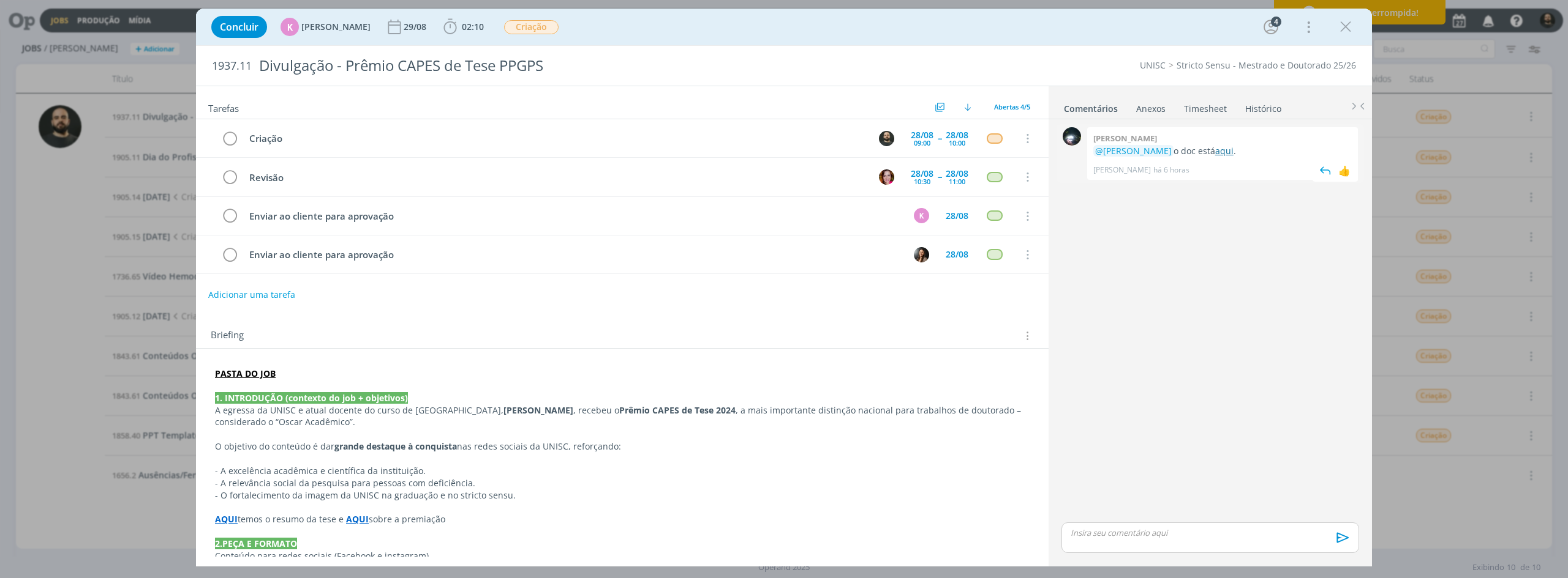
click at [1217, 151] on link "aqui" at bounding box center [1224, 151] width 18 height 11
click at [1346, 27] on icon "dialog" at bounding box center [1345, 26] width 18 height 18
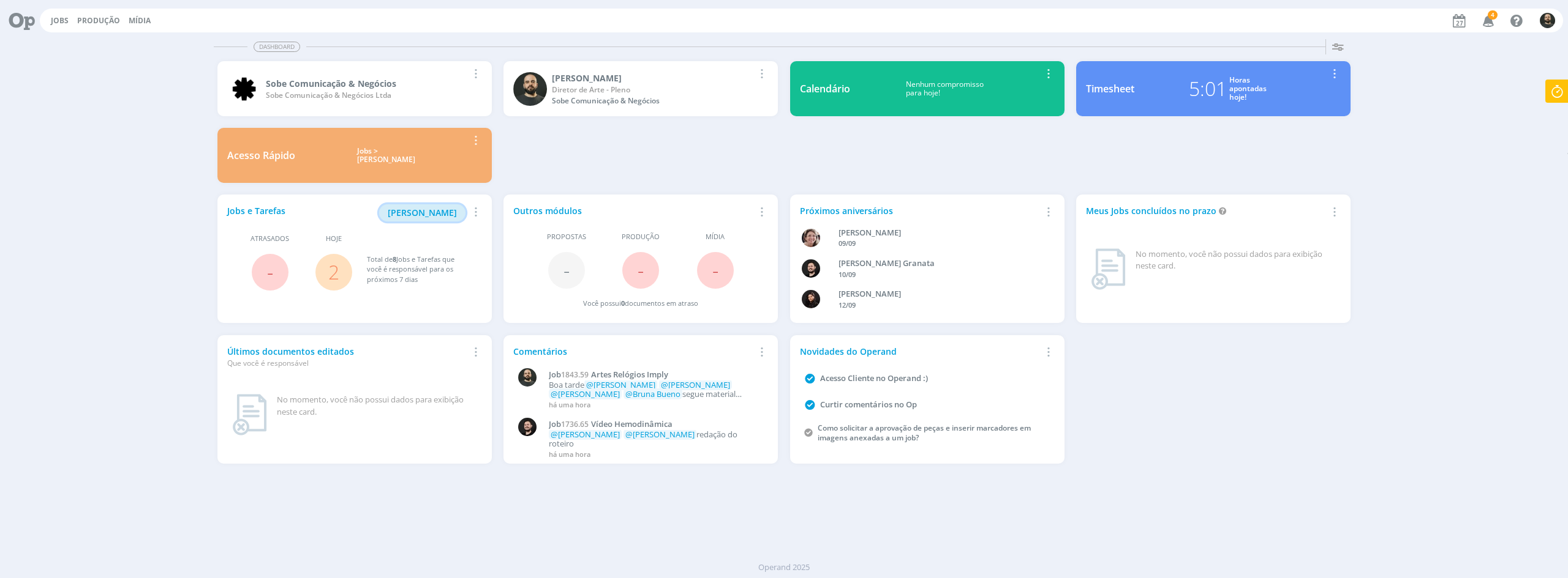
click at [435, 216] on span "[PERSON_NAME]" at bounding box center [422, 212] width 69 height 11
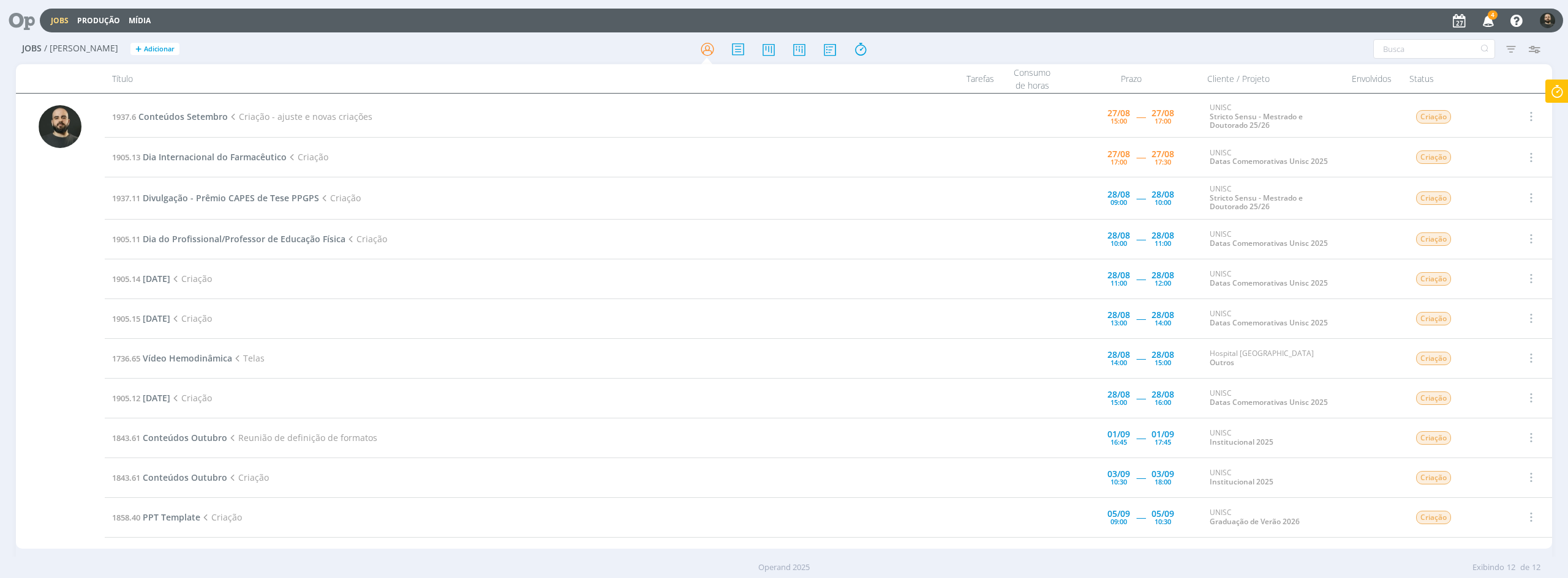
click at [1493, 22] on icon "button" at bounding box center [1488, 20] width 21 height 21
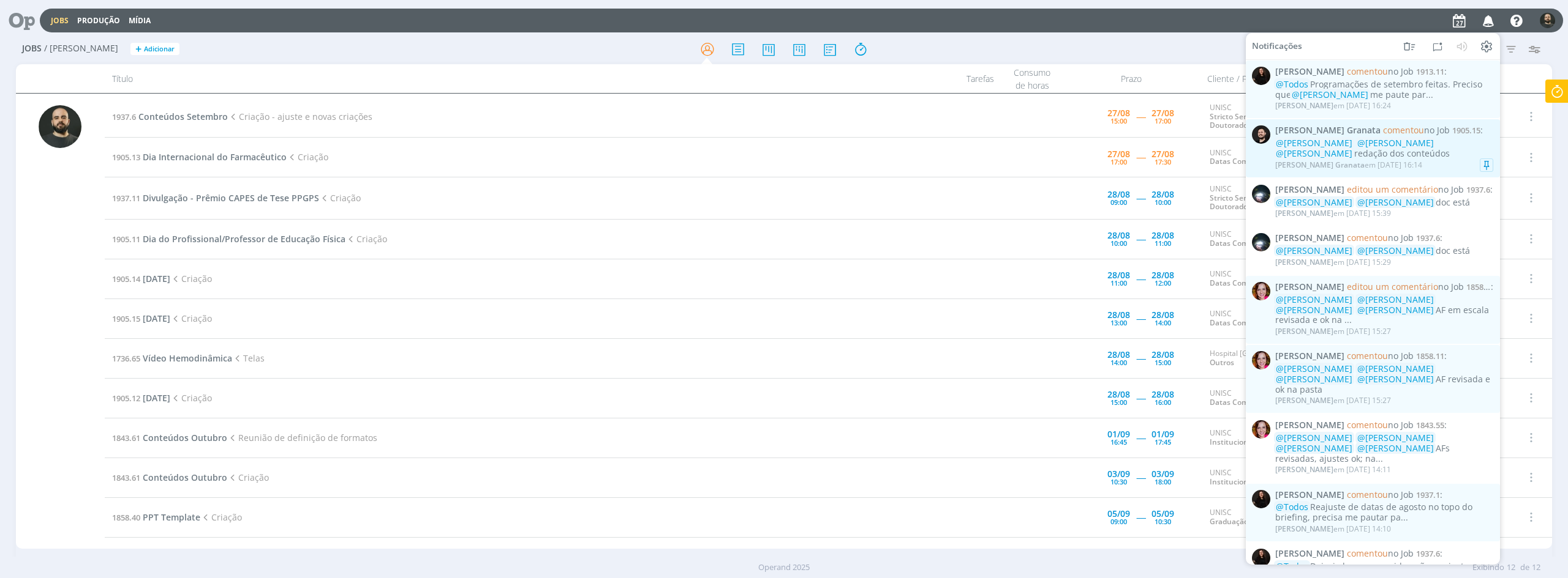
click at [1415, 156] on div "@Karoline Arend @Beatriz Luchese @Patrick Freitas redação dos conteúdos" at bounding box center [1384, 149] width 218 height 21
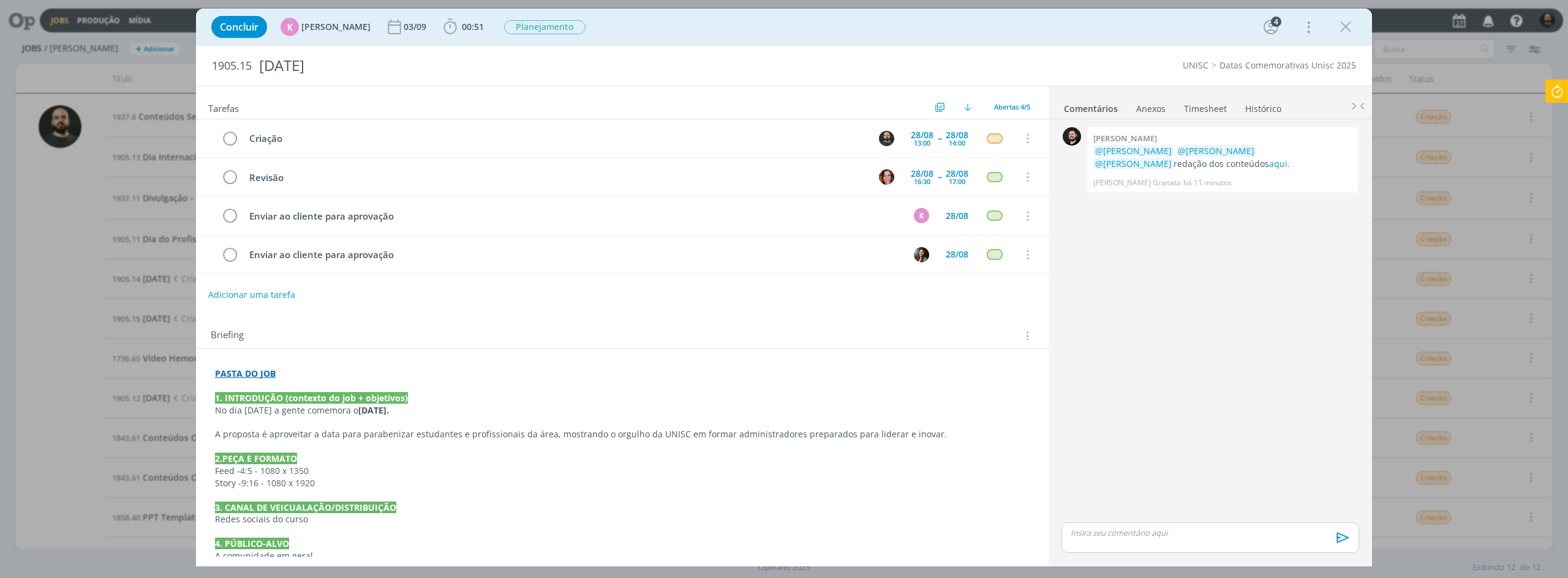
click at [1408, 123] on div "Concluir K Karoline Arend 03/09 00:51 Iniciar Apontar Data * 27/08/2025 Horas *…" at bounding box center [784, 289] width 1568 height 578
click at [1353, 28] on icon "dialog" at bounding box center [1345, 26] width 18 height 18
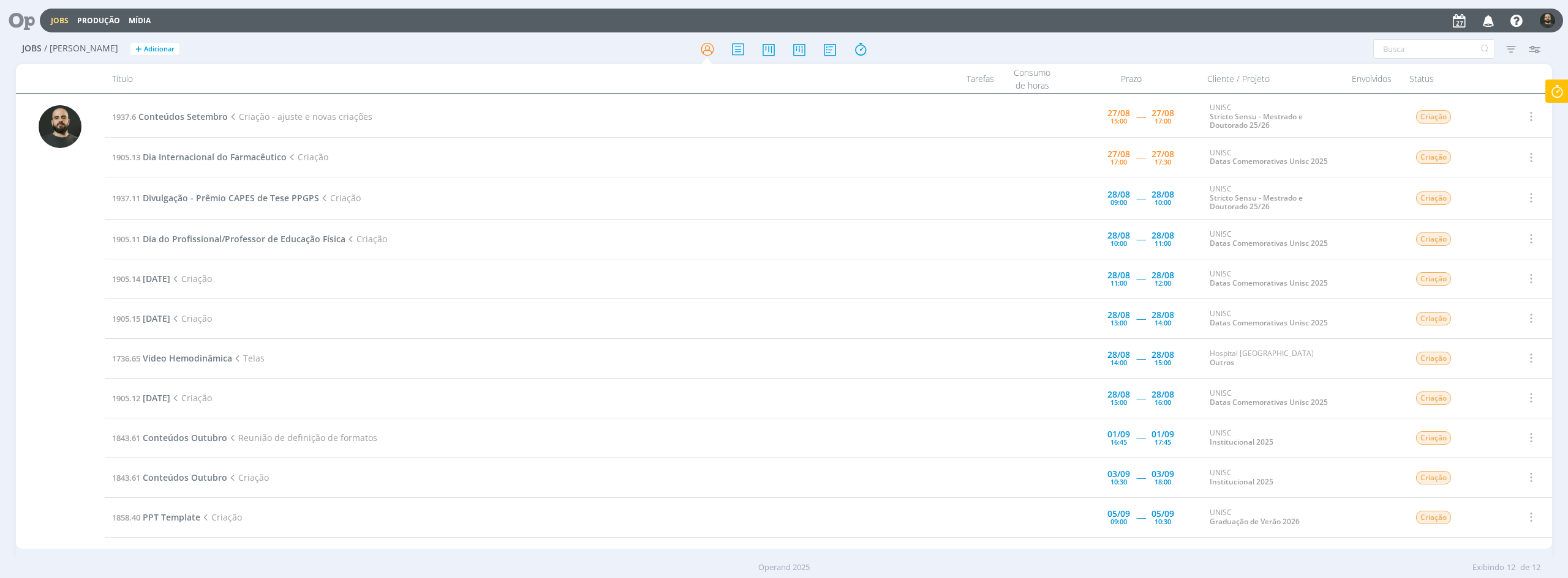
click at [1491, 25] on icon "button" at bounding box center [1488, 20] width 21 height 21
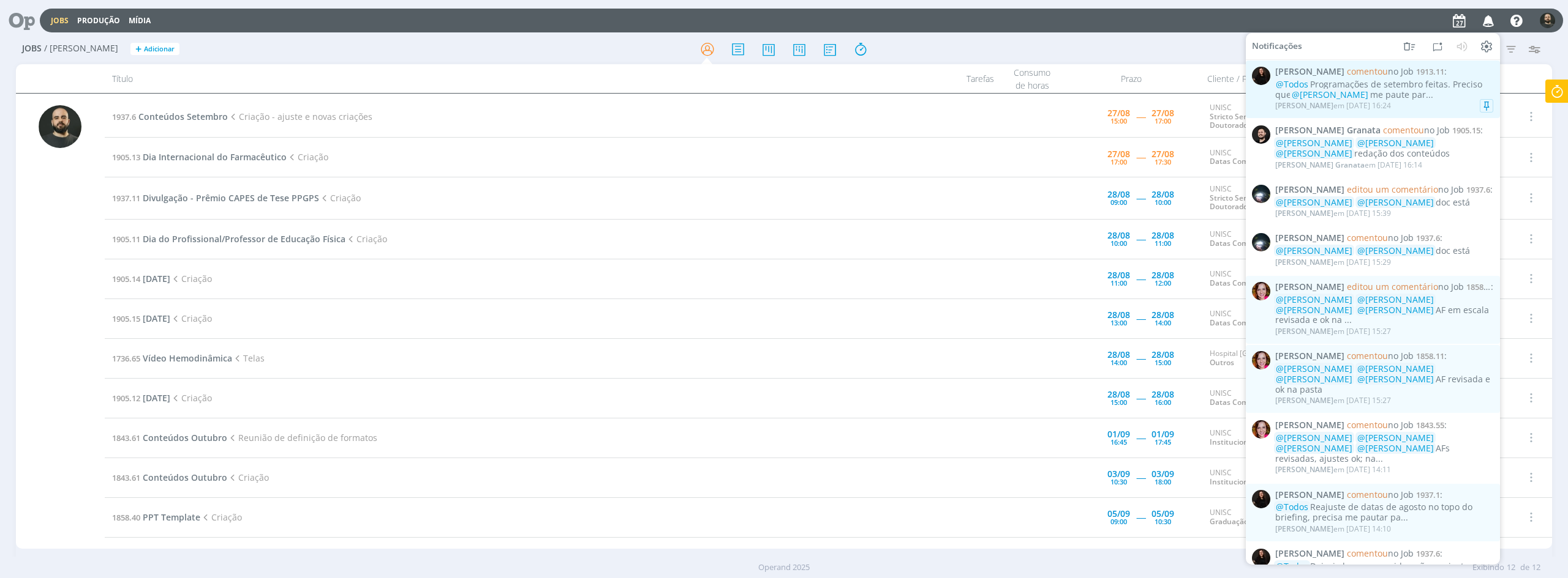
click at [1429, 100] on div "Sandriny Soares em 27/08 às 16:24" at bounding box center [1384, 106] width 218 height 12
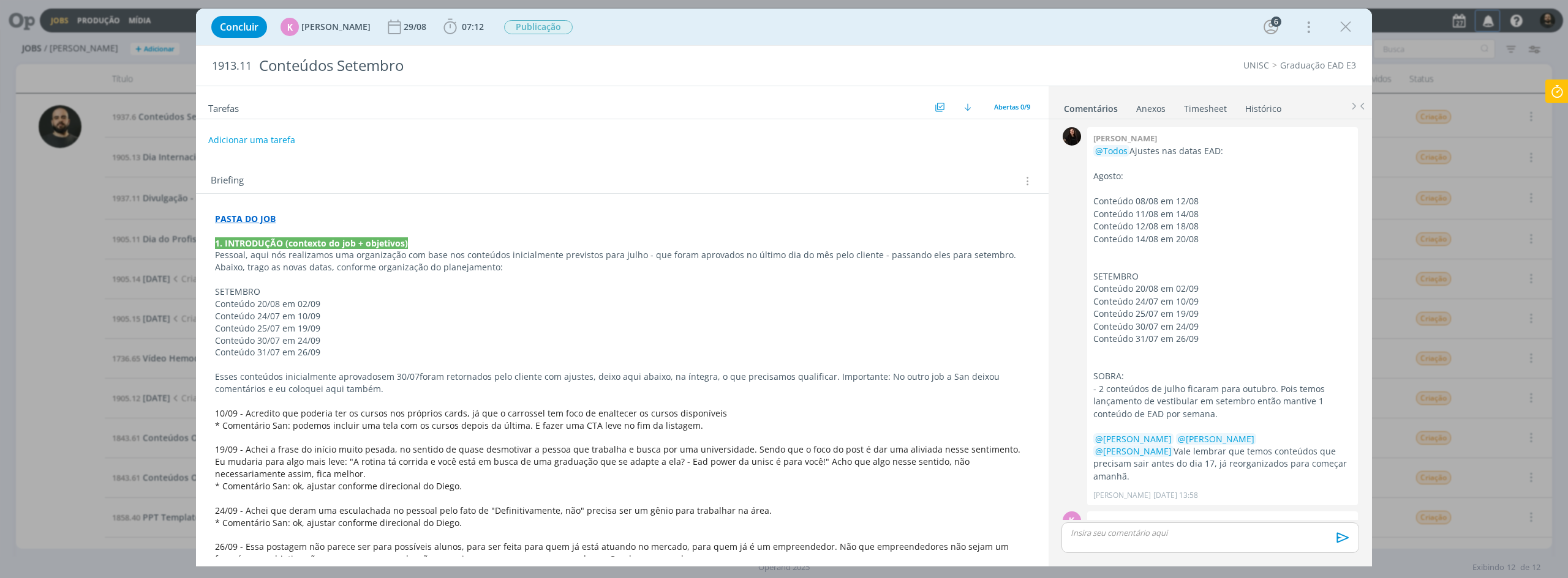
scroll to position [789, 0]
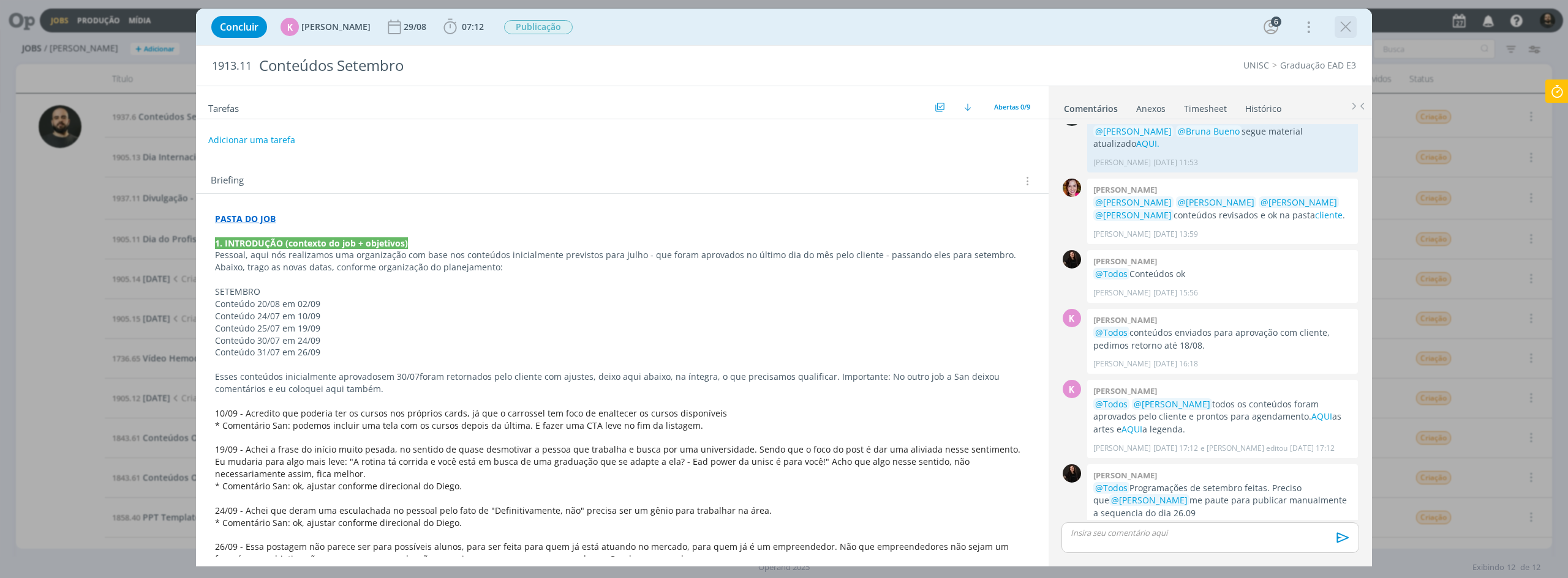
click at [1341, 32] on icon "dialog" at bounding box center [1345, 26] width 18 height 18
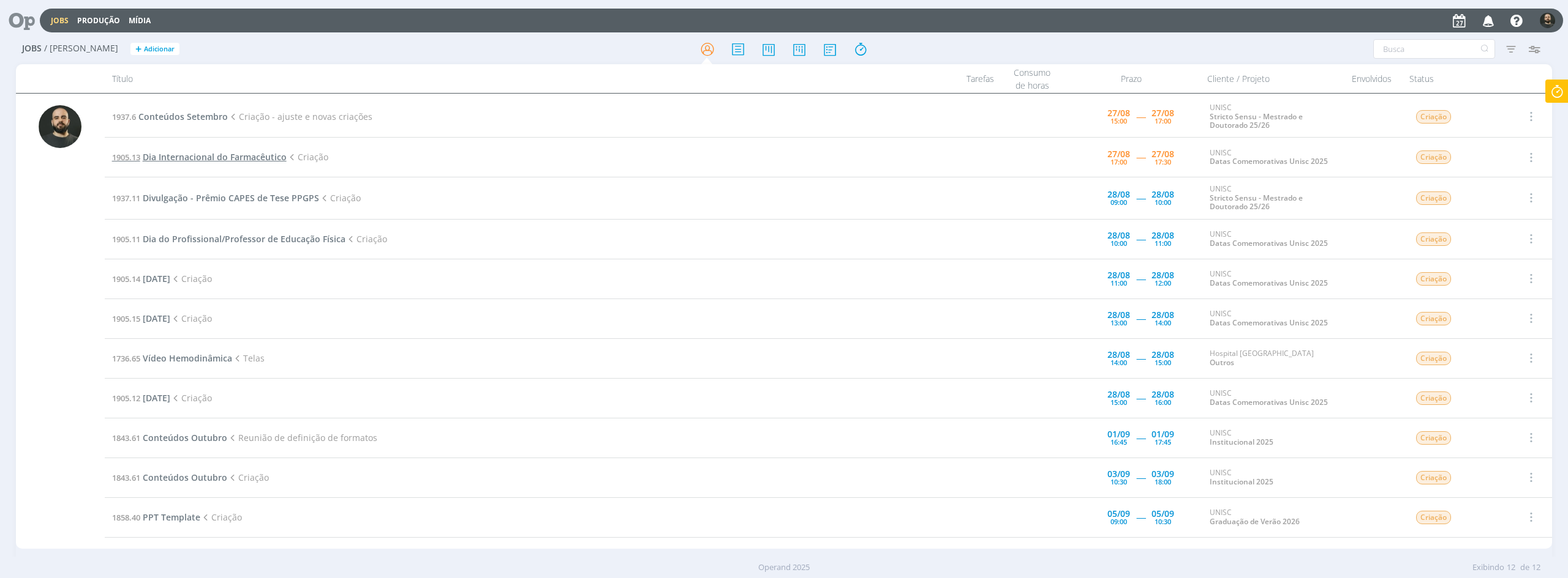
click at [190, 157] on span "Dia Internacional do Farmacêutico" at bounding box center [215, 157] width 144 height 11
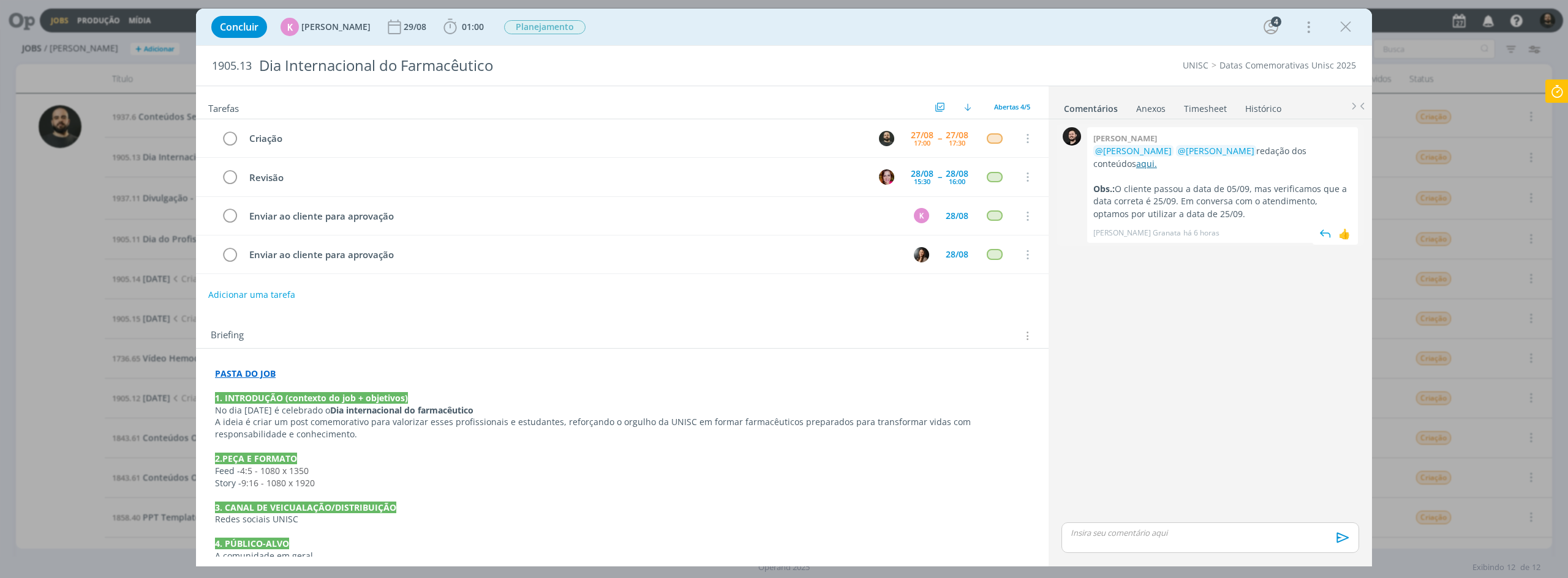
click at [1136, 163] on link "aqui." at bounding box center [1146, 163] width 21 height 11
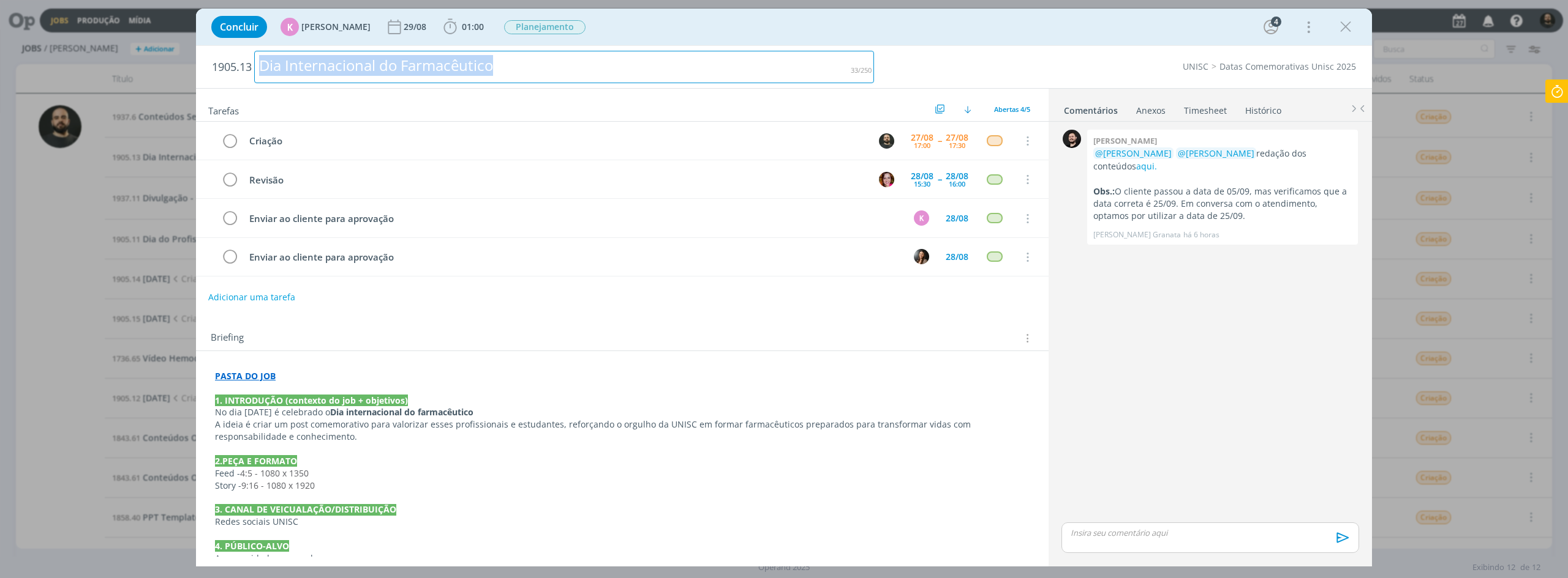
drag, startPoint x: 536, startPoint y: 66, endPoint x: 252, endPoint y: 76, distance: 284.2
click at [252, 76] on h2 "1905.13 Dia Internacional do Farmacêutico" at bounding box center [543, 67] width 662 height 42
copy div "Dia Internacional do Farmacêutico"
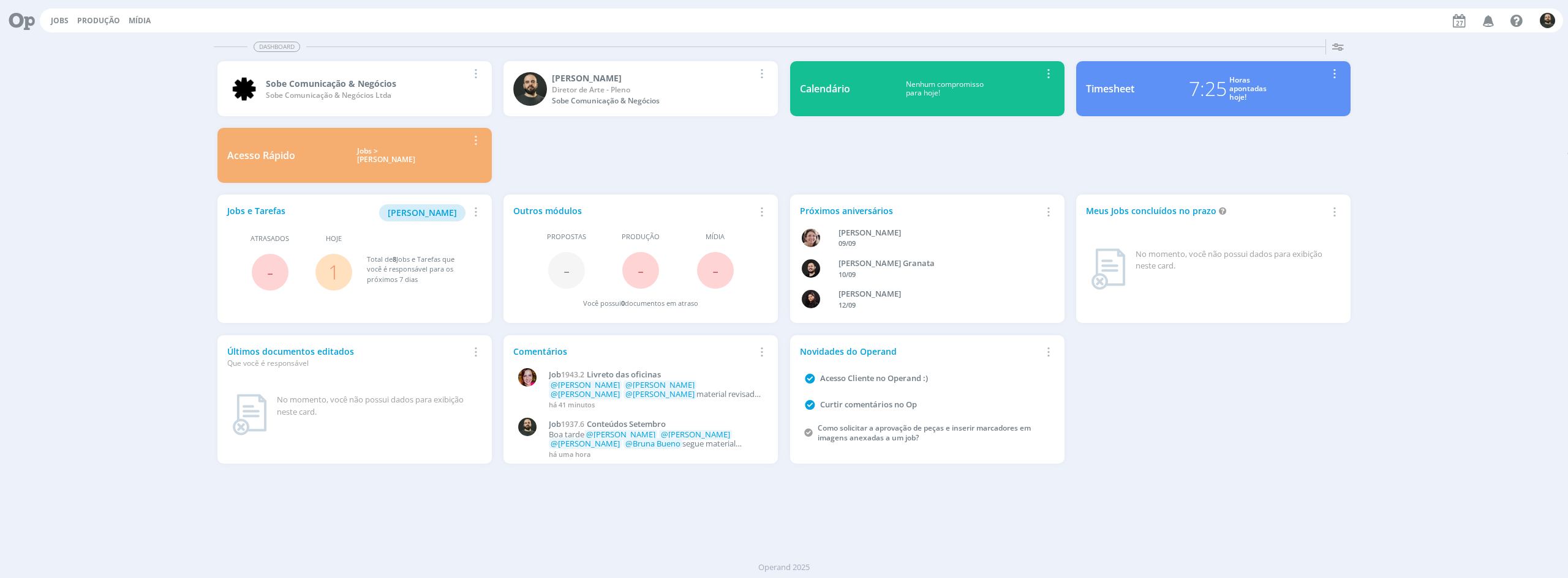
click at [337, 271] on link "1" at bounding box center [333, 272] width 11 height 26
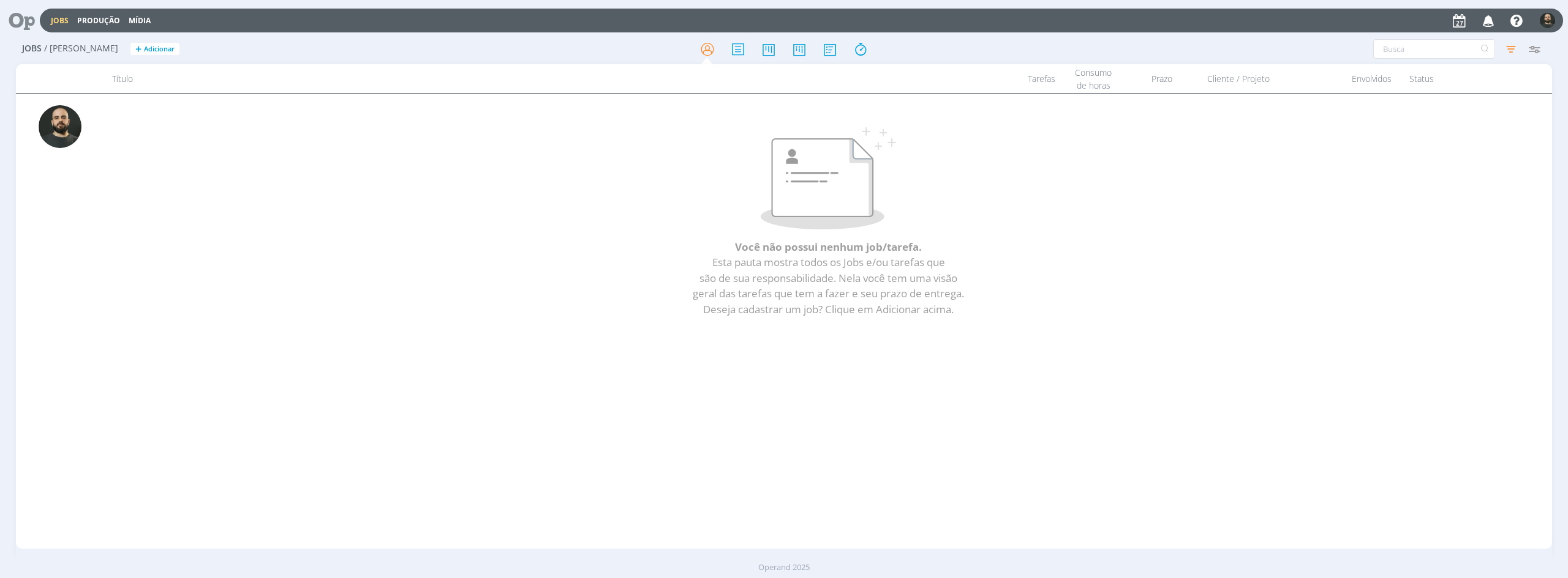
click at [19, 23] on icon at bounding box center [18, 20] width 25 height 24
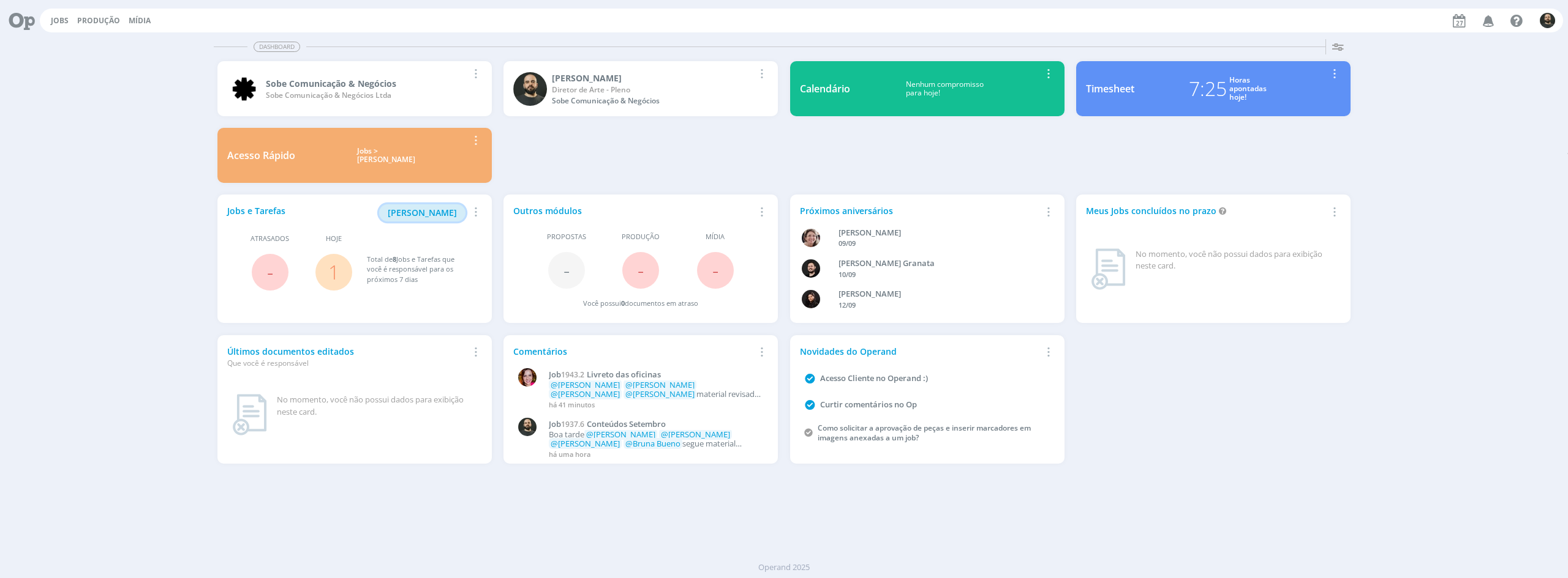
click at [429, 207] on span "[PERSON_NAME]" at bounding box center [422, 212] width 69 height 11
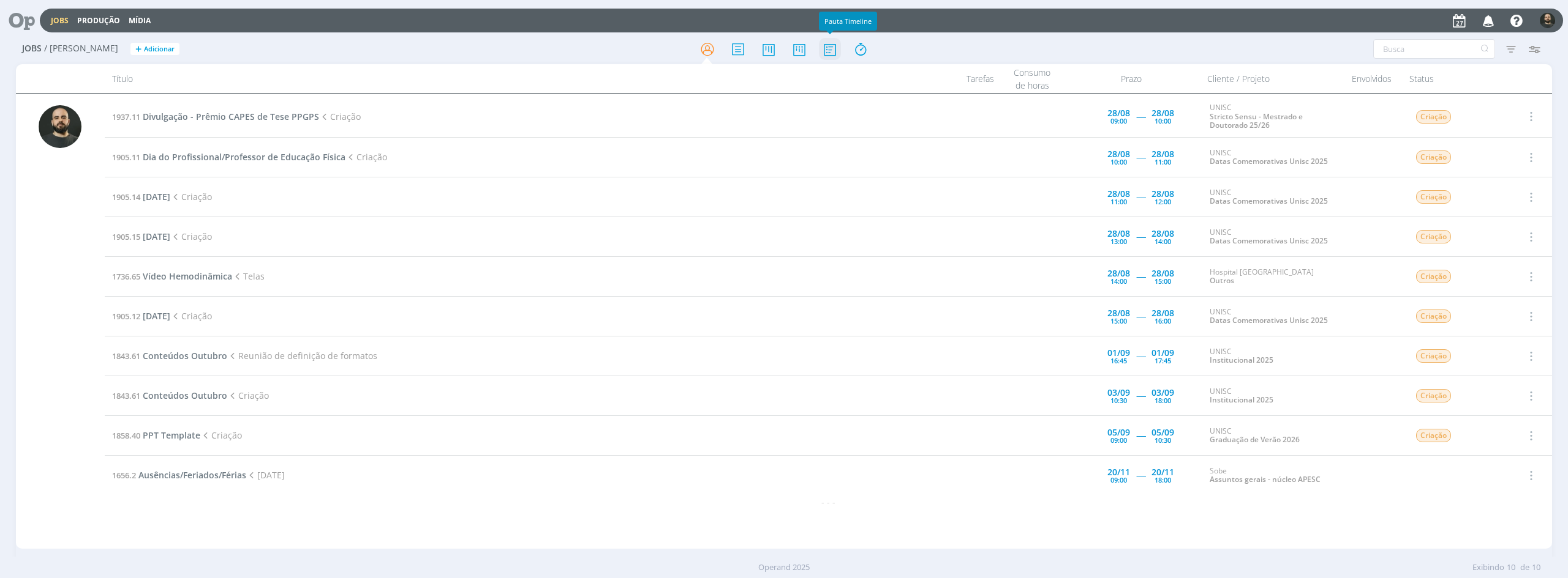
click at [830, 51] on icon at bounding box center [829, 49] width 22 height 24
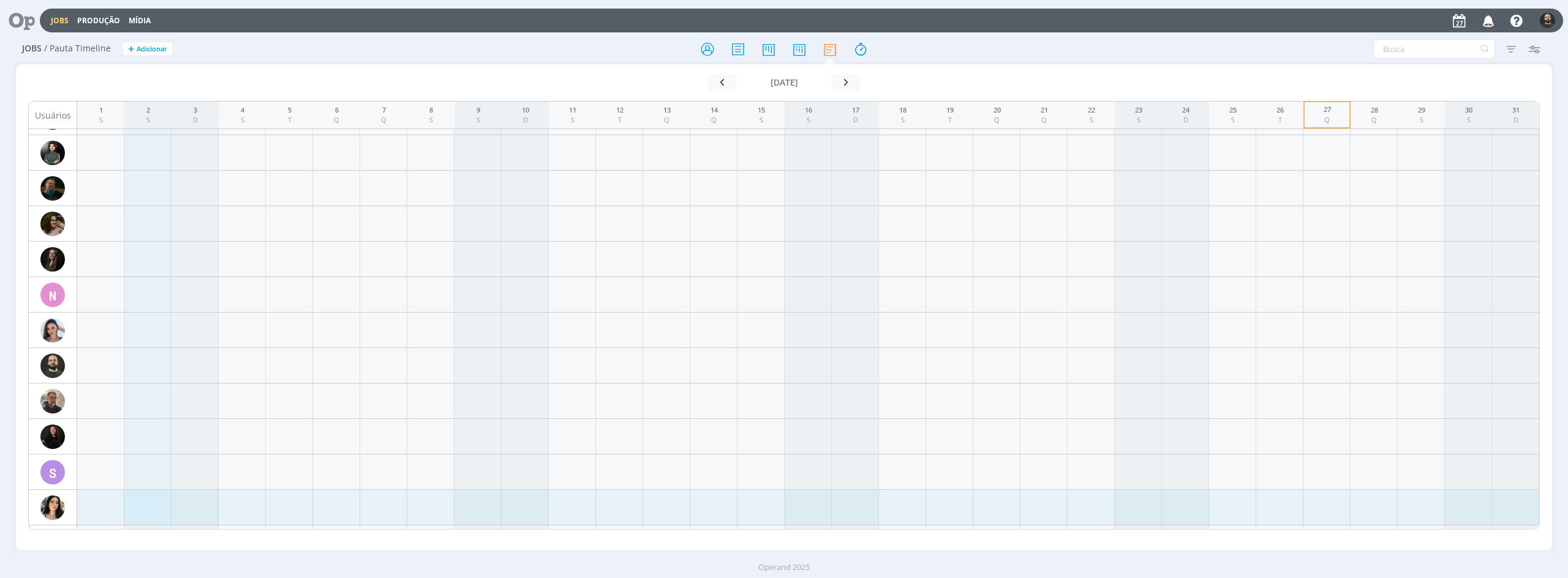
scroll to position [1398, 0]
